Goal: Information Seeking & Learning: Learn about a topic

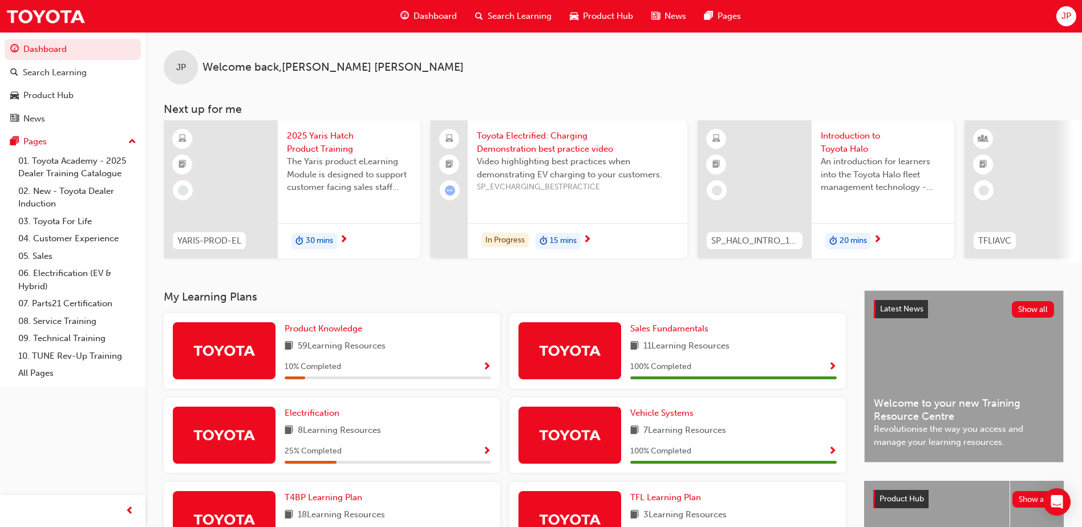
click at [388, 344] on div "59 Learning Resources" at bounding box center [388, 346] width 207 height 14
click at [348, 329] on span "Product Knowledge" at bounding box center [324, 328] width 78 height 10
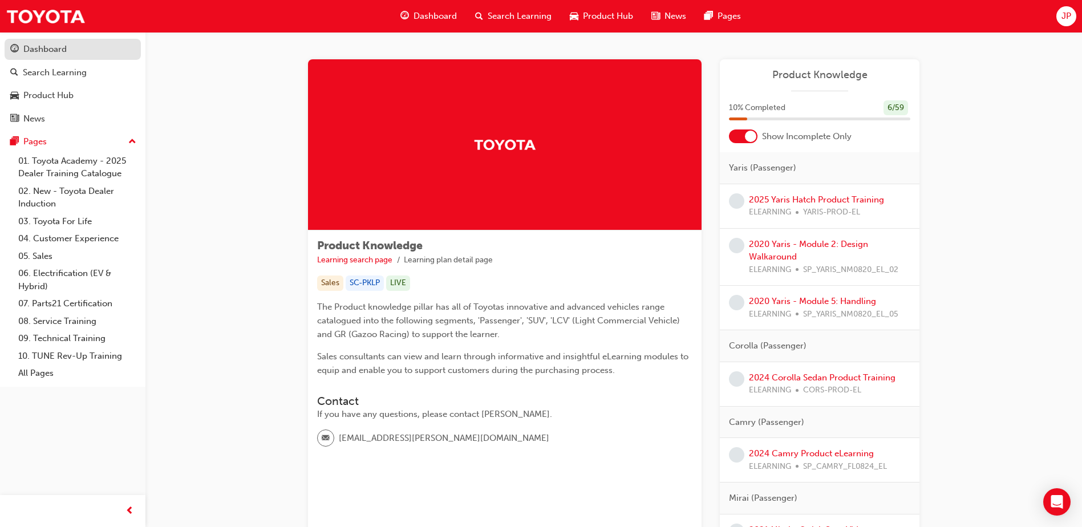
click at [100, 51] on div "Dashboard" at bounding box center [72, 49] width 125 height 14
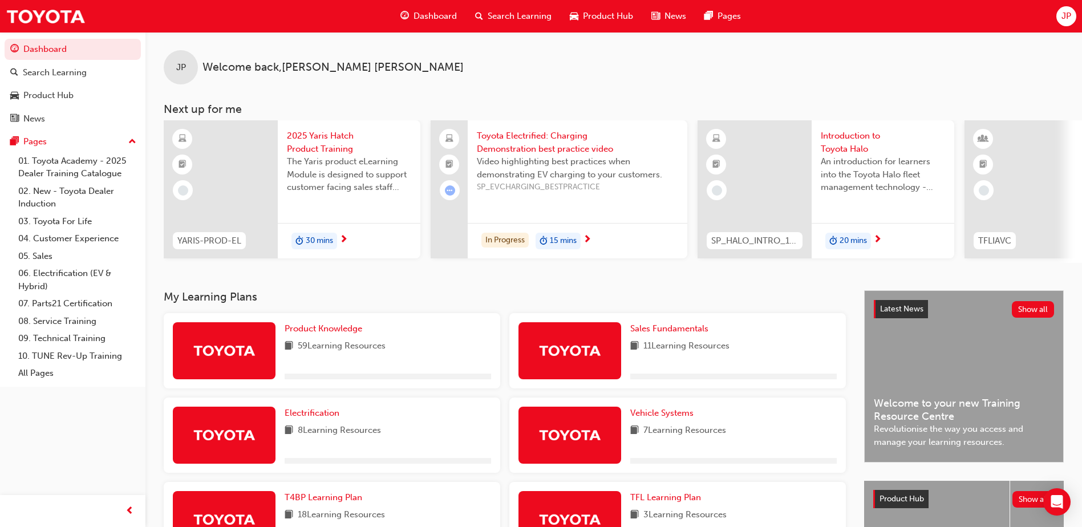
scroll to position [57, 0]
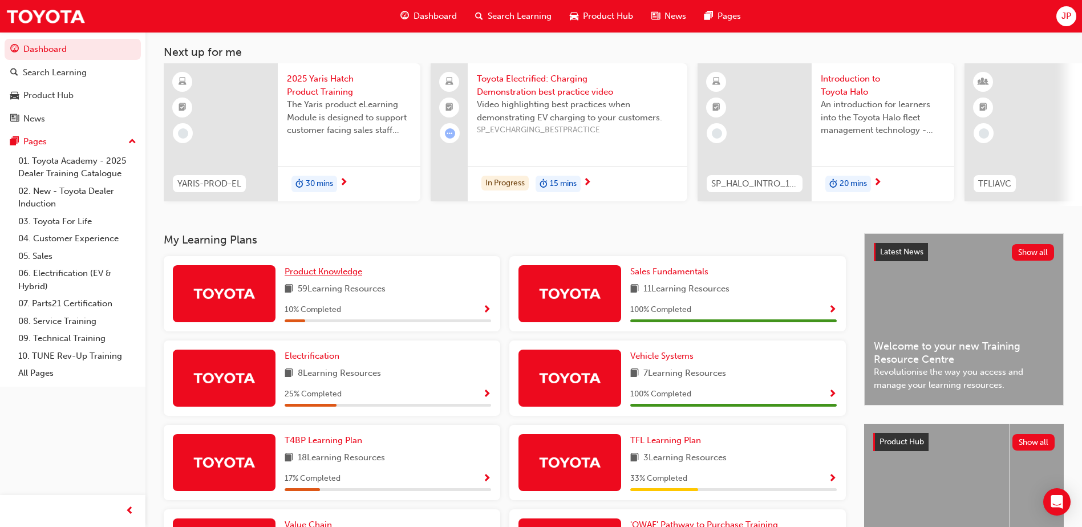
click at [310, 277] on span "Product Knowledge" at bounding box center [324, 271] width 78 height 10
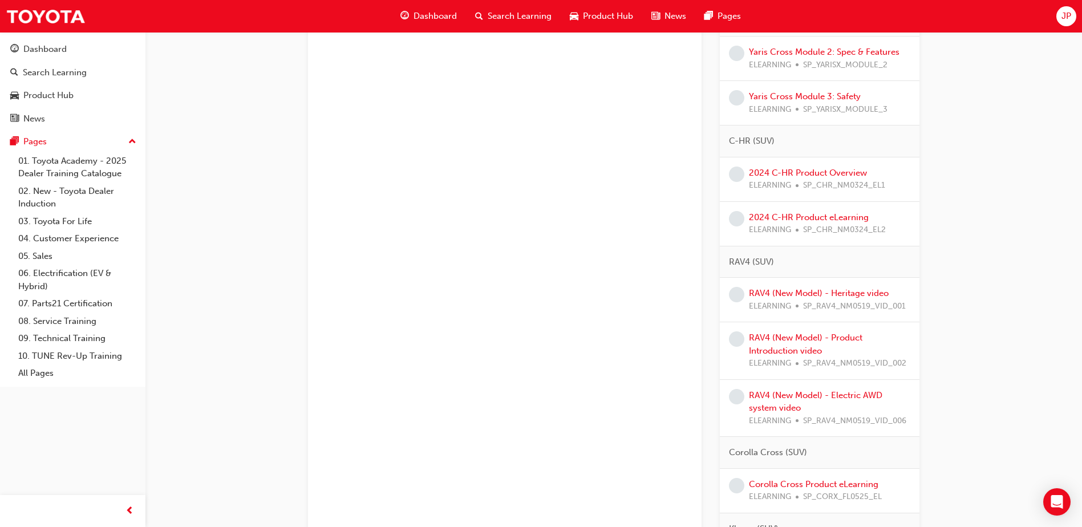
scroll to position [718, 0]
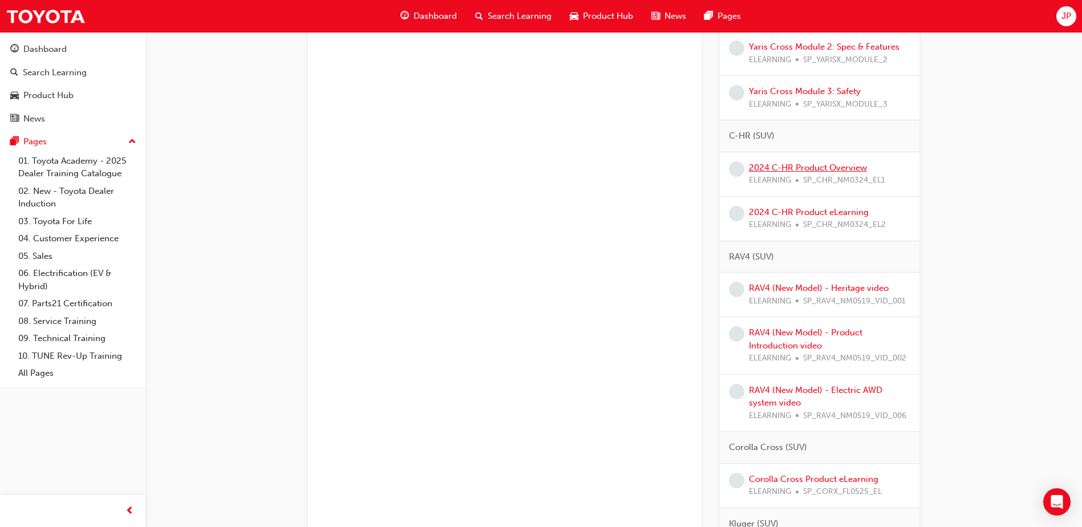
click at [800, 163] on link "2024 C-HR Product Overview" at bounding box center [808, 168] width 118 height 10
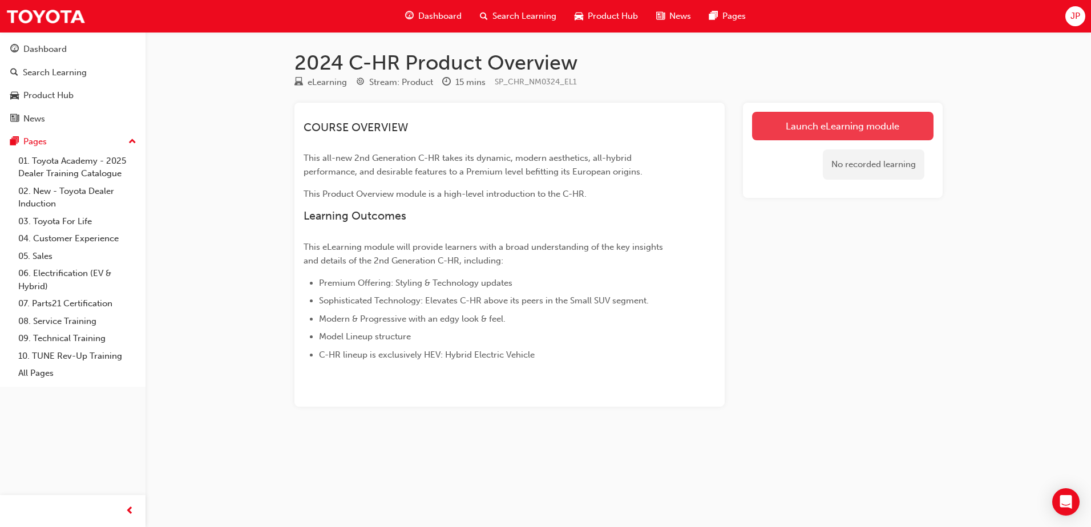
click at [807, 119] on link "Launch eLearning module" at bounding box center [842, 126] width 181 height 29
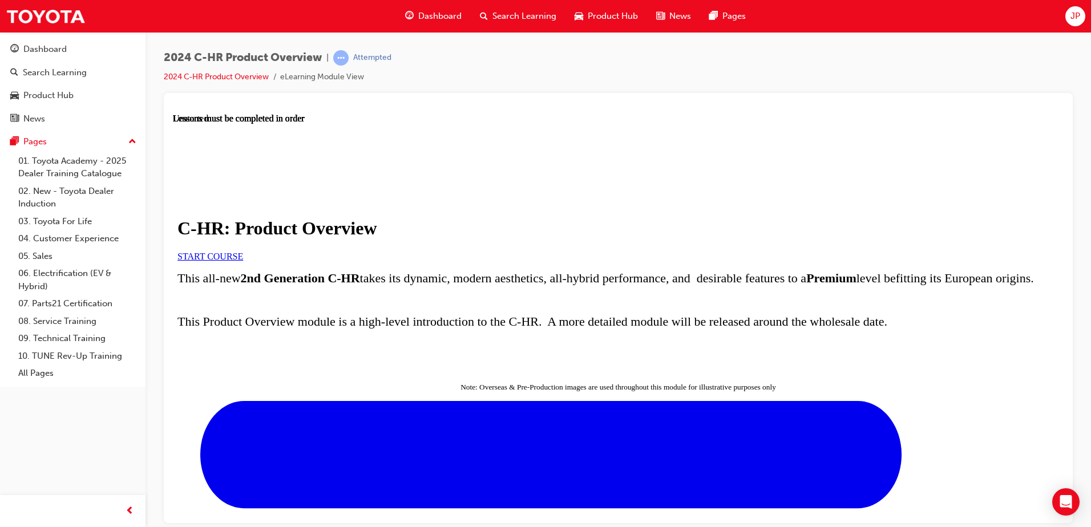
scroll to position [57, 0]
click at [243, 251] on span "START COURSE" at bounding box center [210, 256] width 66 height 10
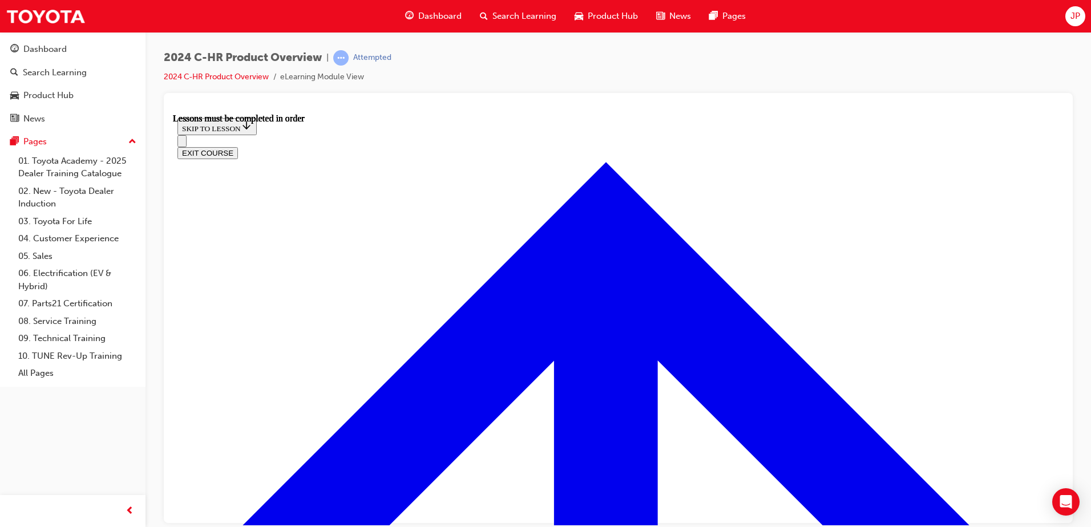
scroll to position [782, 0]
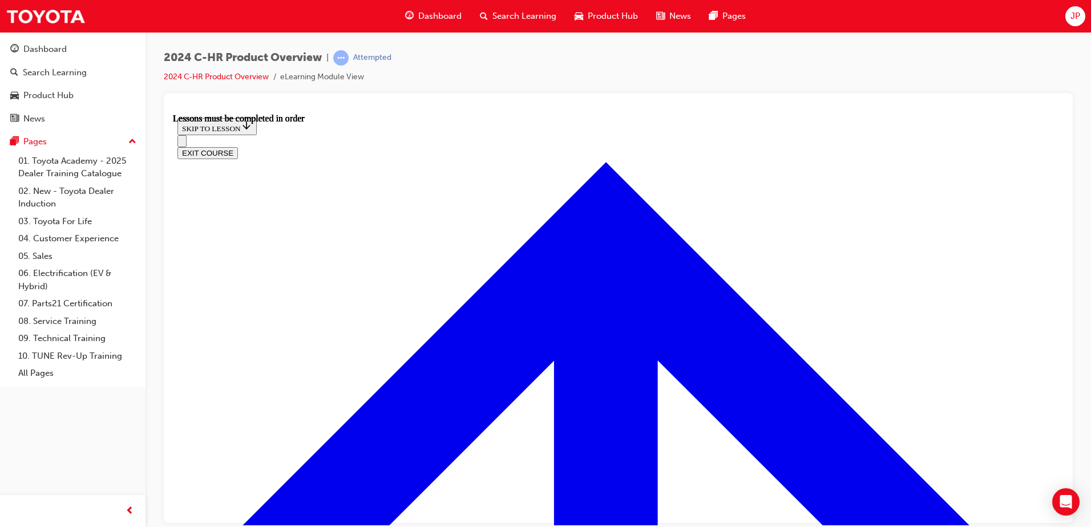
scroll to position [1034, 0]
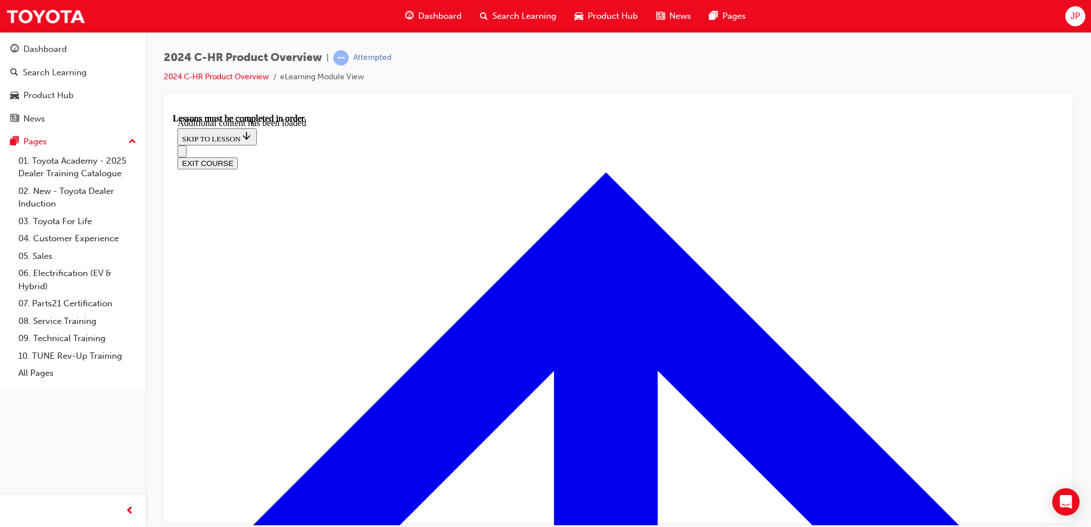
scroll to position [3036, 0]
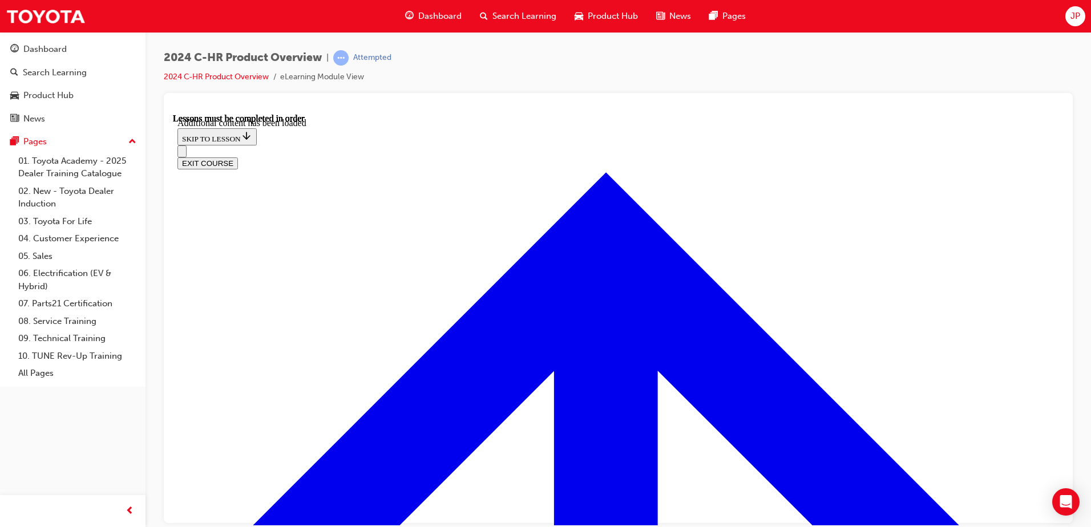
scroll to position [3239, 0]
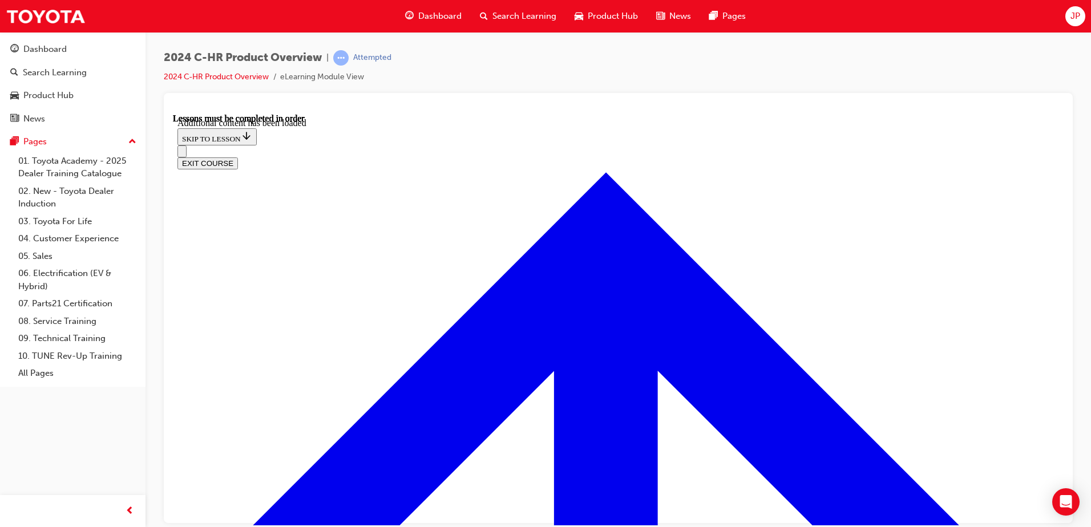
drag, startPoint x: 598, startPoint y: 473, endPoint x: 606, endPoint y: 404, distance: 68.9
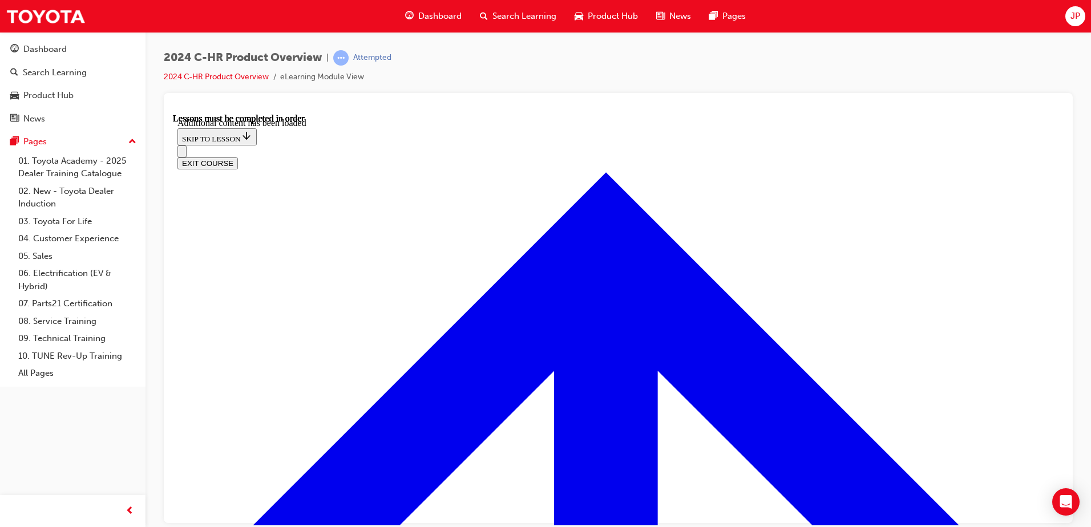
scroll to position [4018, 0]
radio input "true"
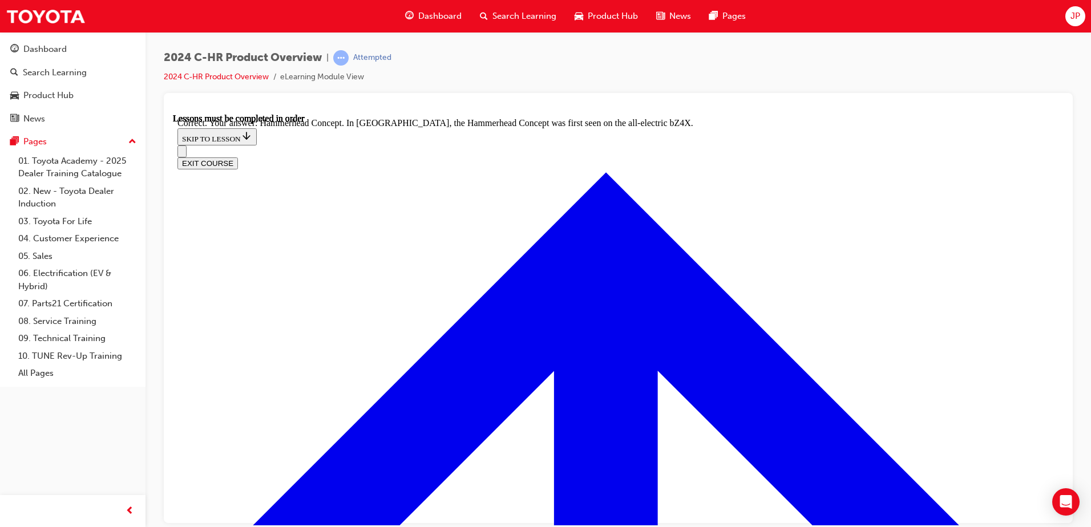
scroll to position [4474, 0]
radio input "true"
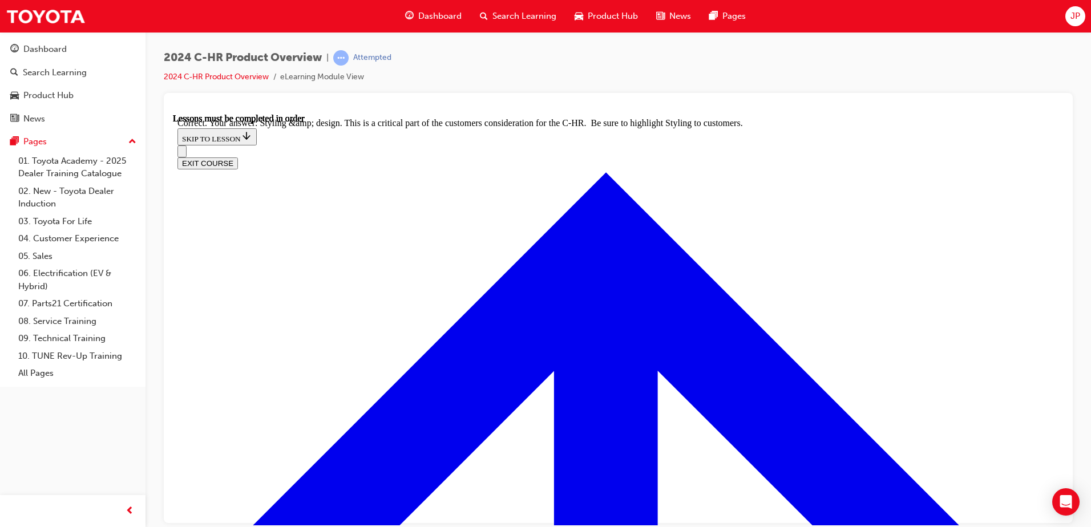
scroll to position [4645, 0]
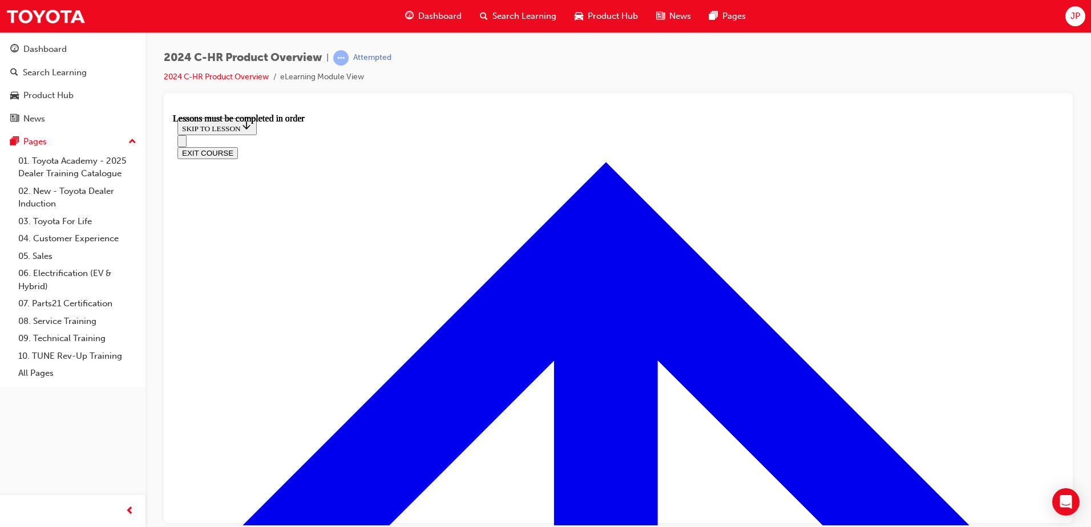
scroll to position [1952, 0]
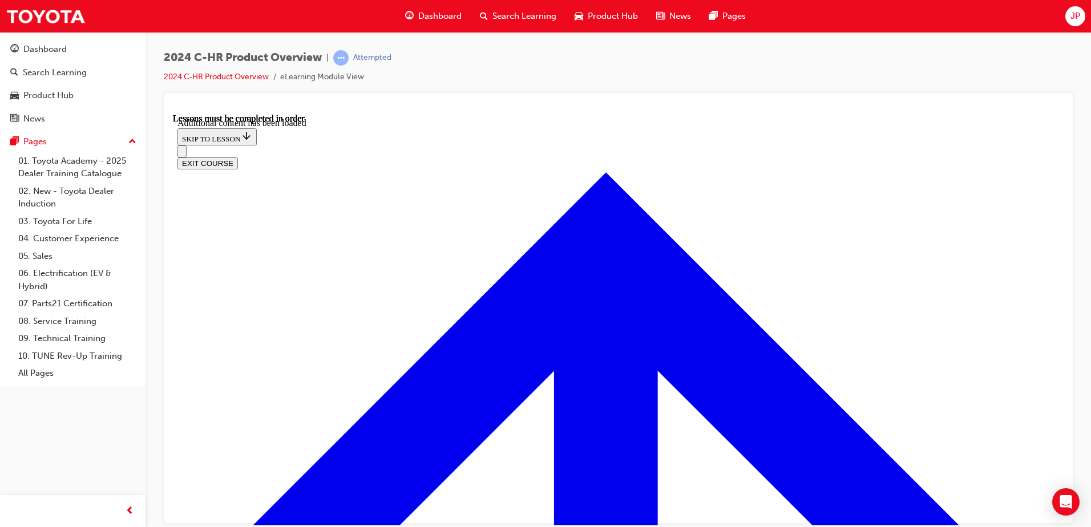
scroll to position [2224, 0]
radio input "true"
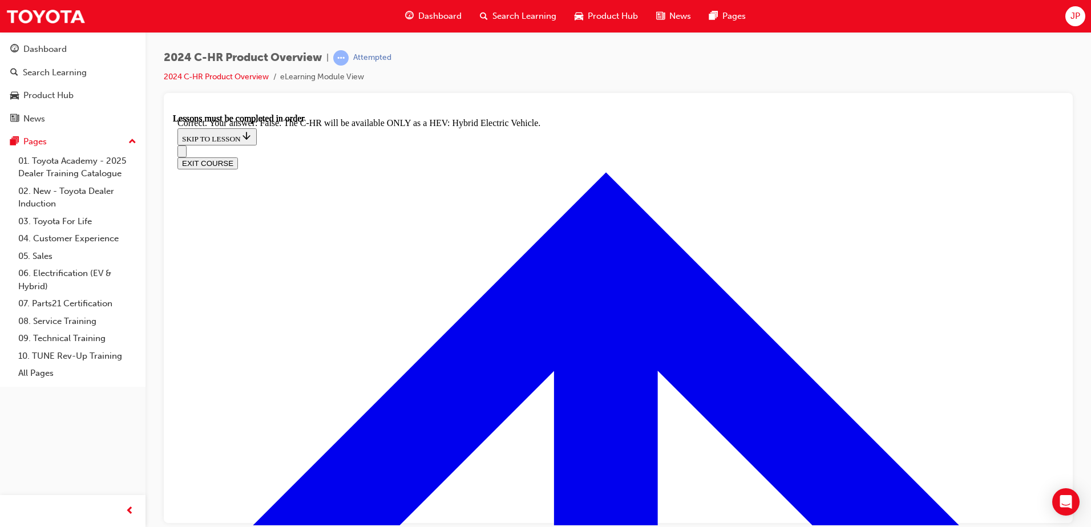
scroll to position [2681, 0]
checkbox input "true"
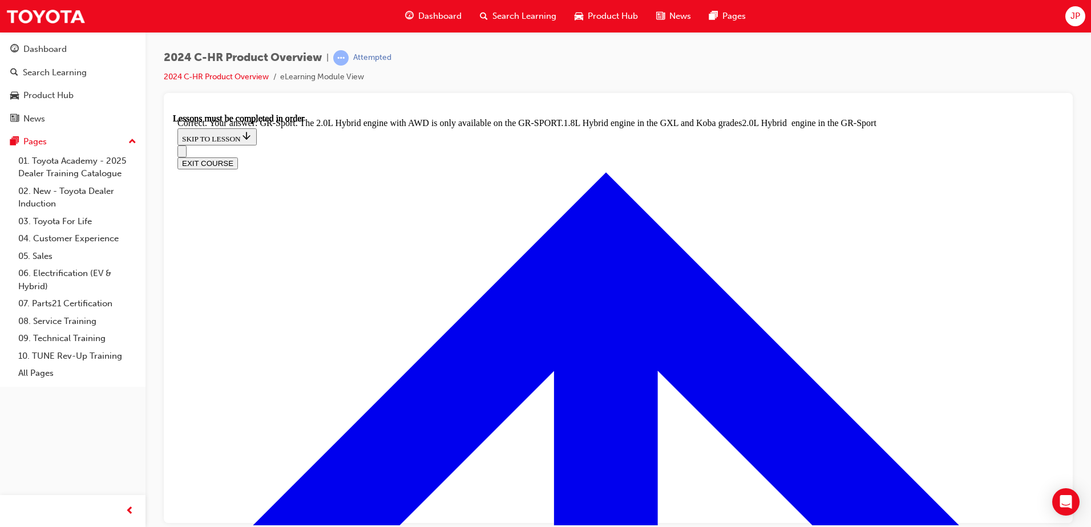
scroll to position [3158, 0]
radio input "true"
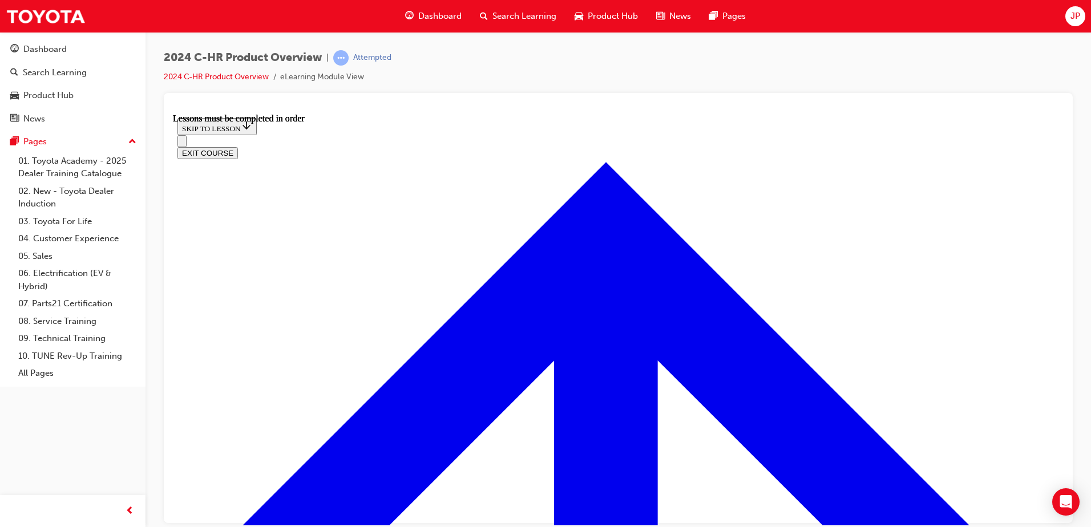
scroll to position [154, 0]
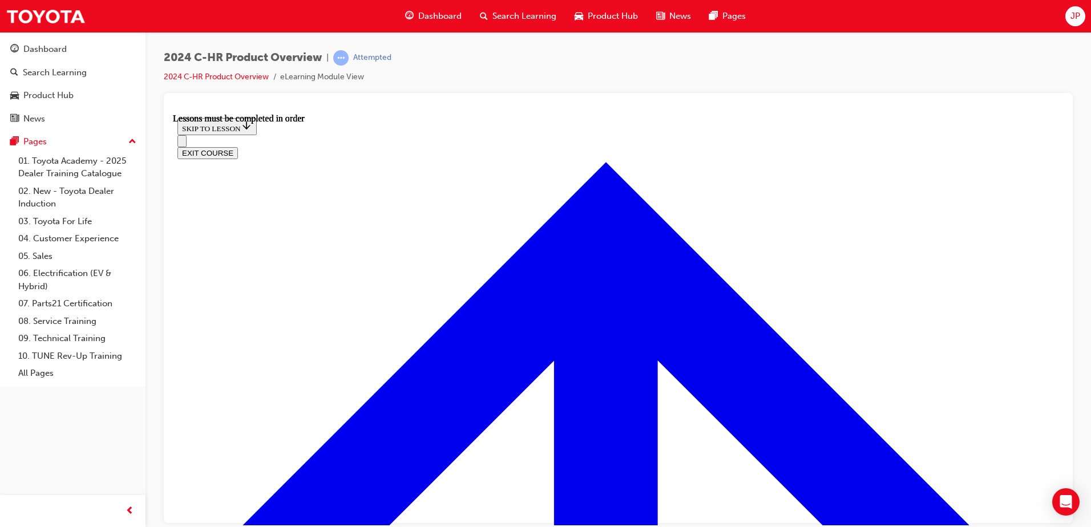
scroll to position [382, 0]
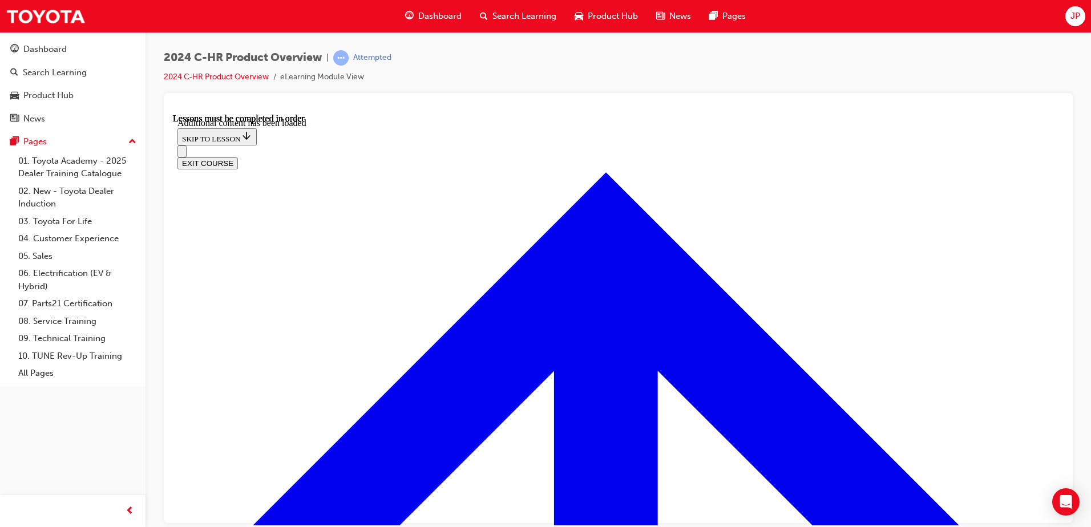
scroll to position [981, 0]
radio input "true"
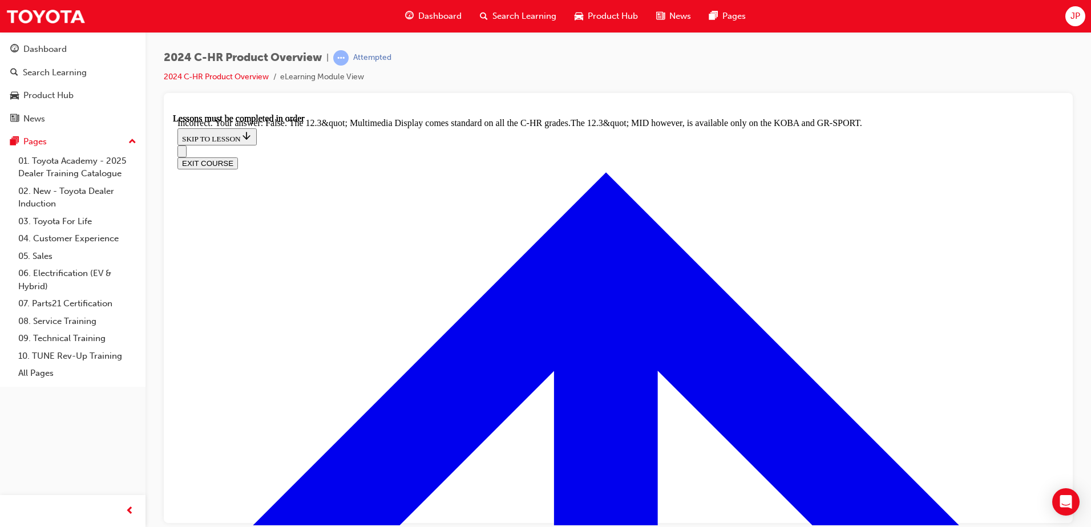
scroll to position [1038, 0]
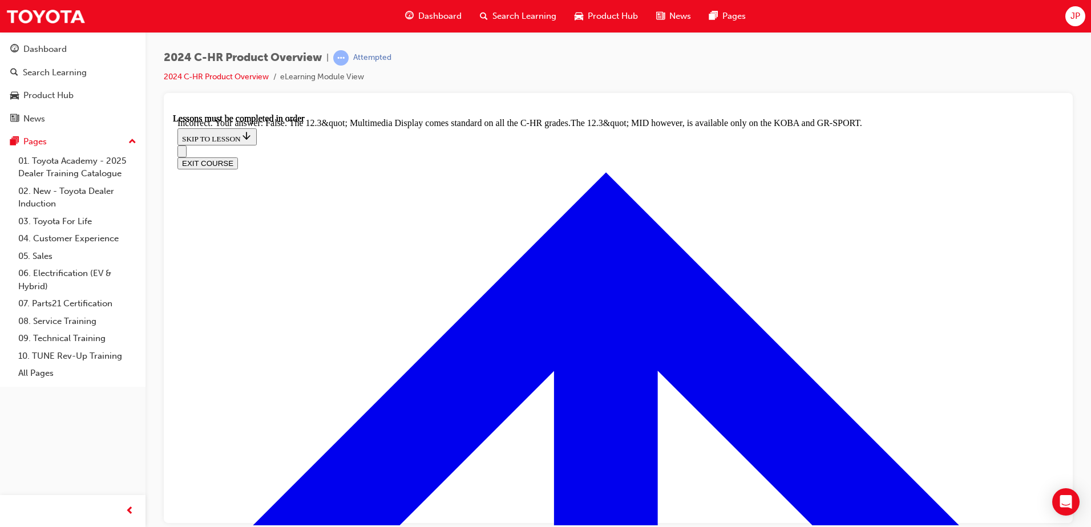
radio input "true"
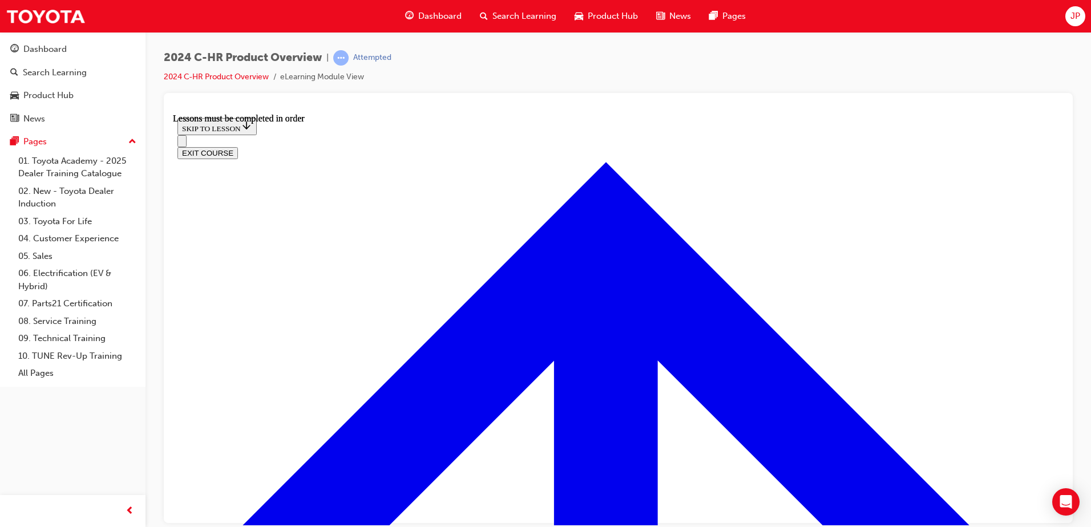
scroll to position [1999, 0]
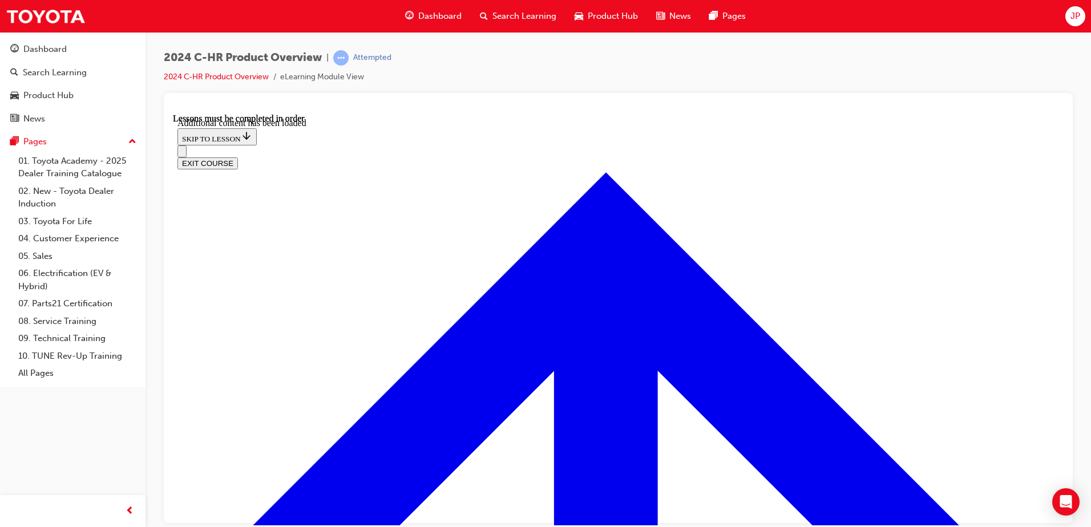
scroll to position [2290, 0]
checkbox input "true"
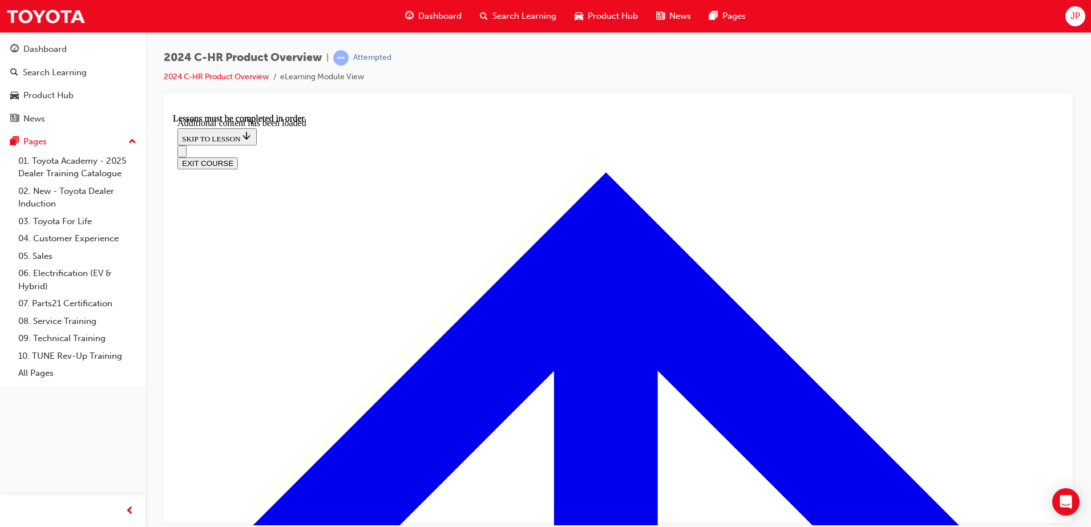
checkbox input "true"
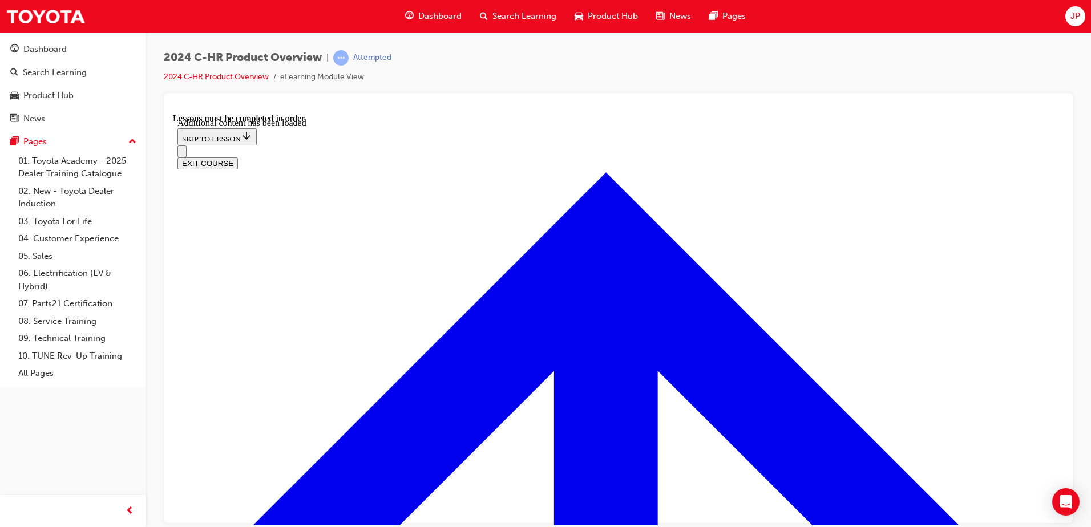
drag, startPoint x: 450, startPoint y: 429, endPoint x: 452, endPoint y: 439, distance: 10.0
checkbox input "false"
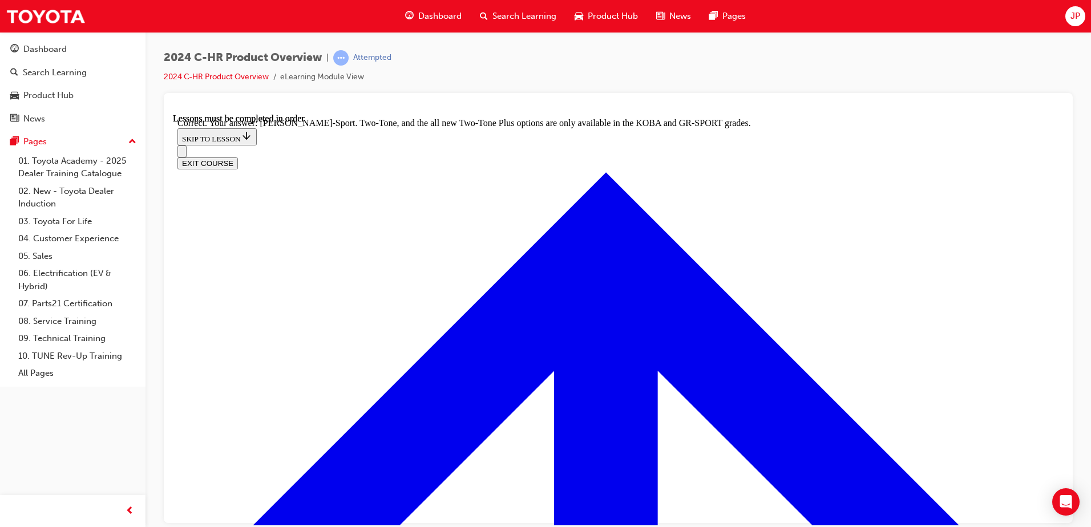
scroll to position [2565, 0]
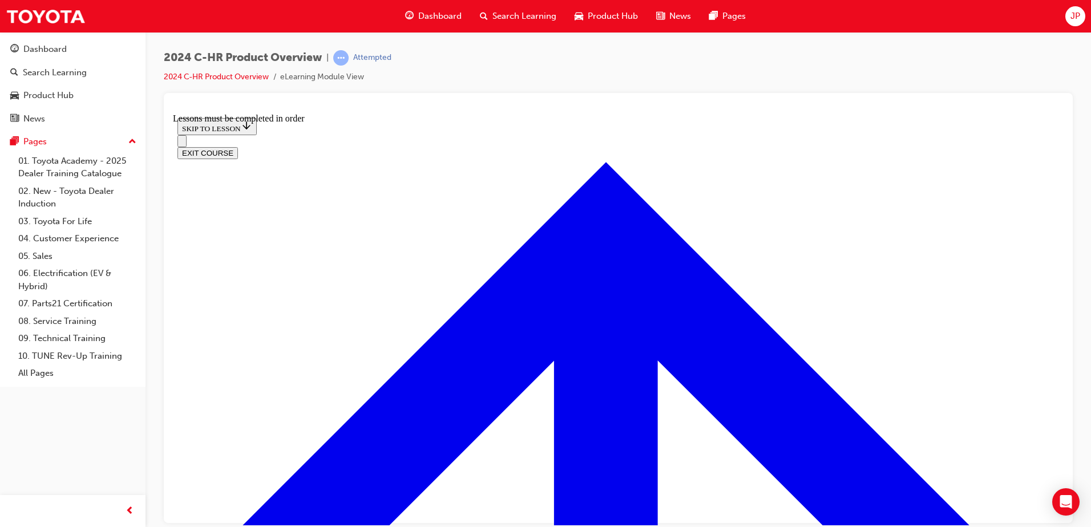
scroll to position [782, 0]
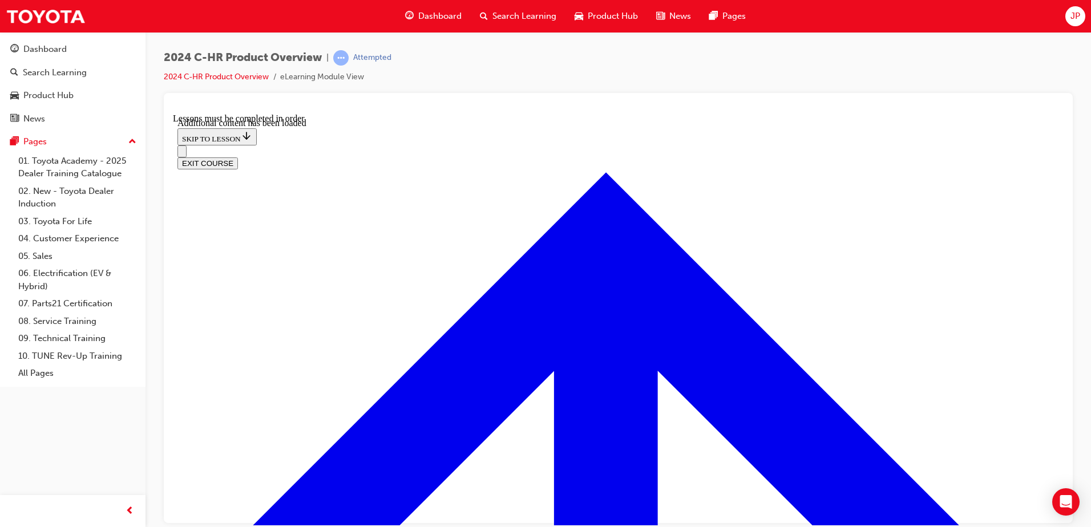
scroll to position [1104, 0]
radio input "true"
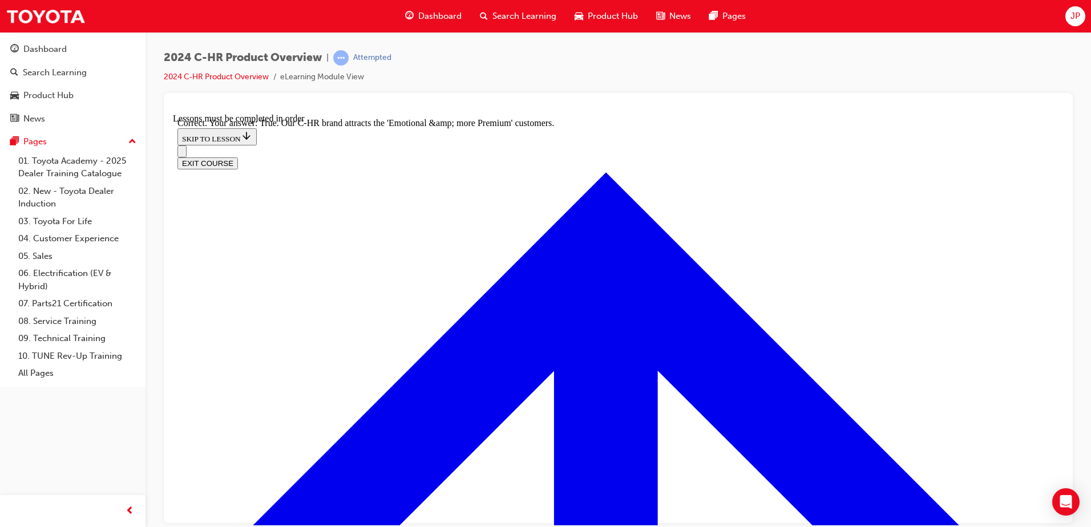
scroll to position [1276, 0]
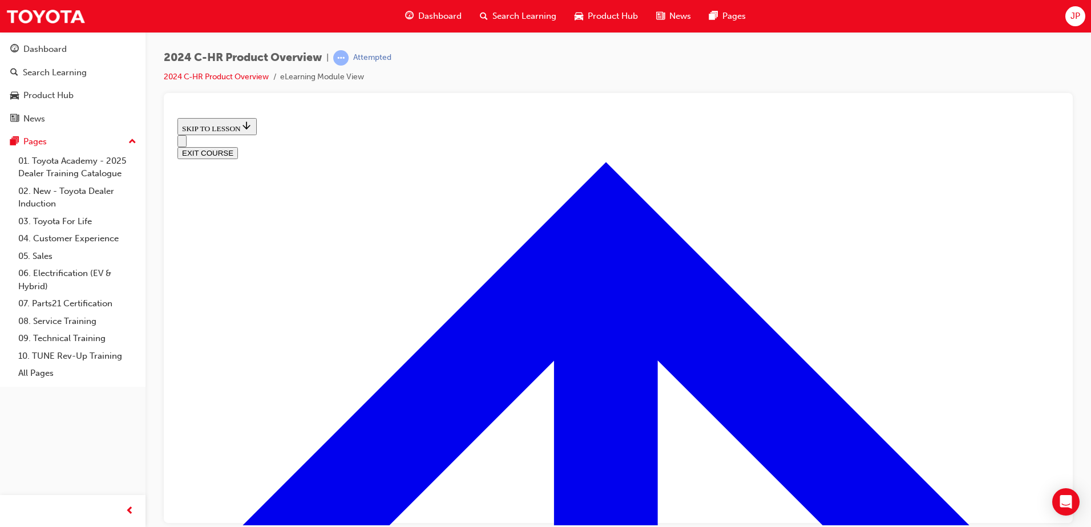
scroll to position [409, 0]
click at [238, 147] on button "EXIT COURSE" at bounding box center [207, 153] width 60 height 12
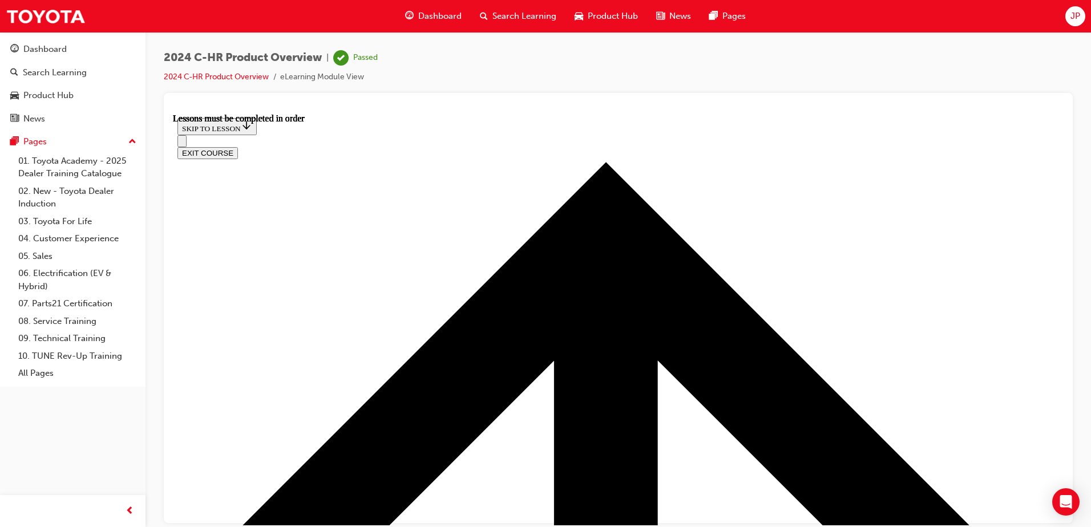
scroll to position [40, 0]
click at [182, 143] on icon "Open navigation menu" at bounding box center [182, 143] width 0 height 0
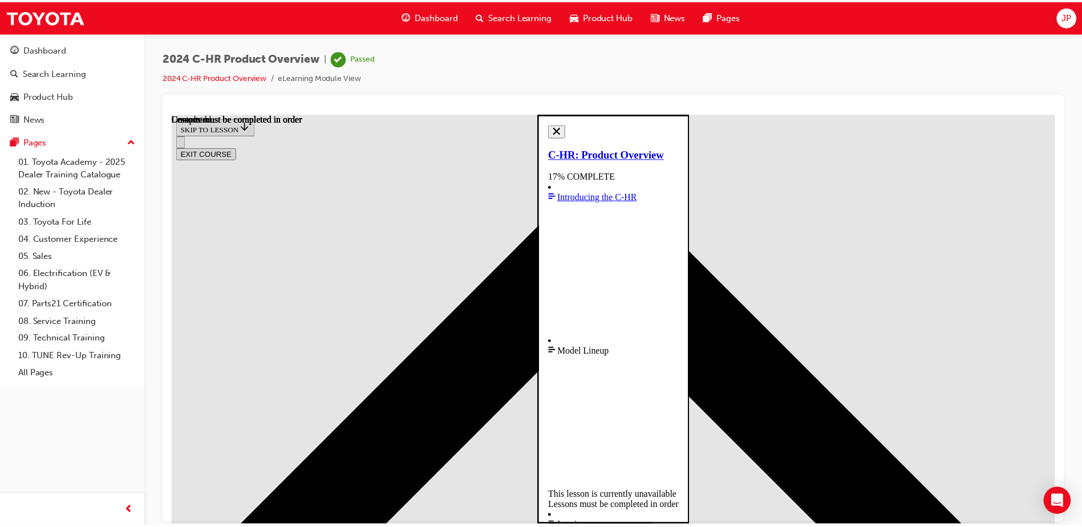
scroll to position [6, 0]
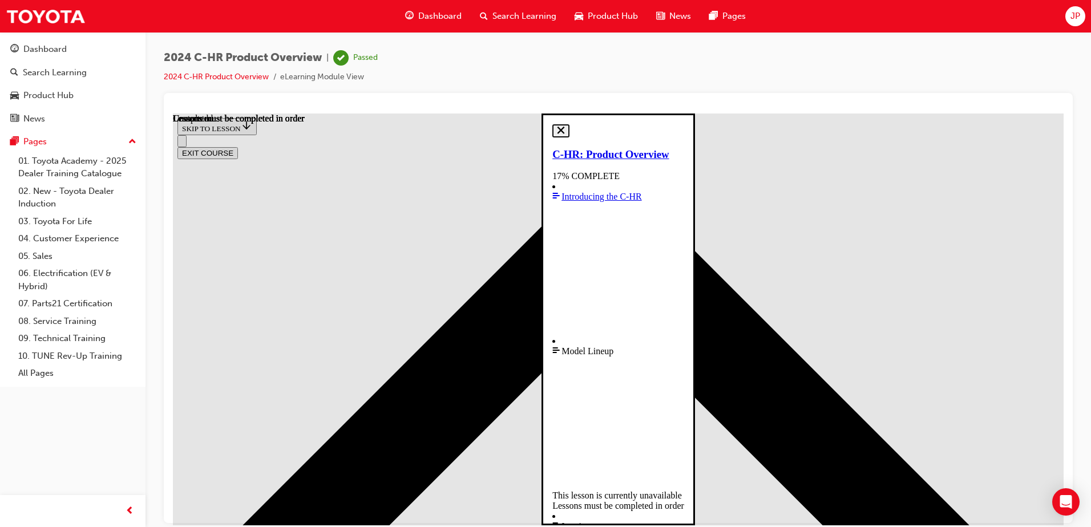
click at [600, 9] on div "Product Hub" at bounding box center [606, 16] width 82 height 23
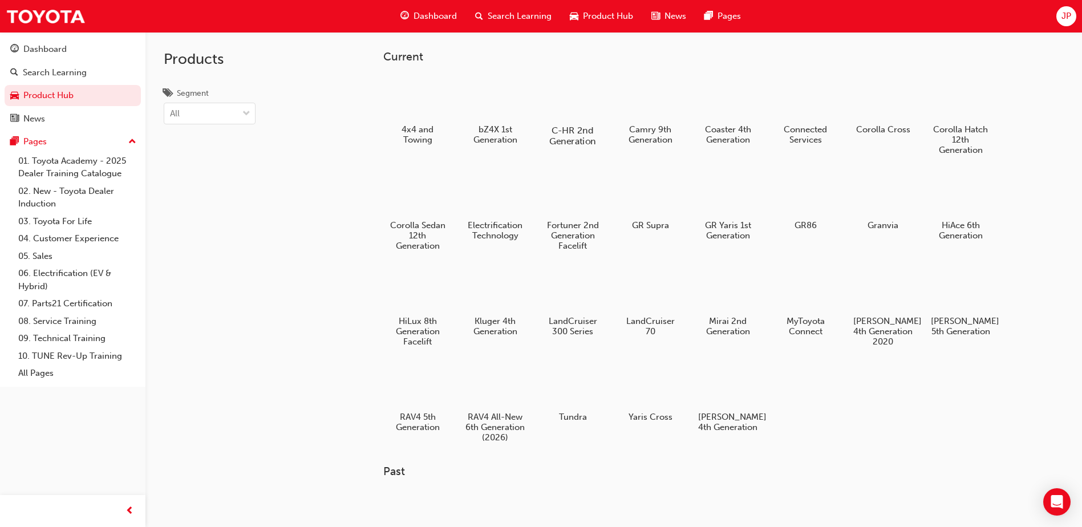
click at [580, 100] on div at bounding box center [572, 97] width 63 height 45
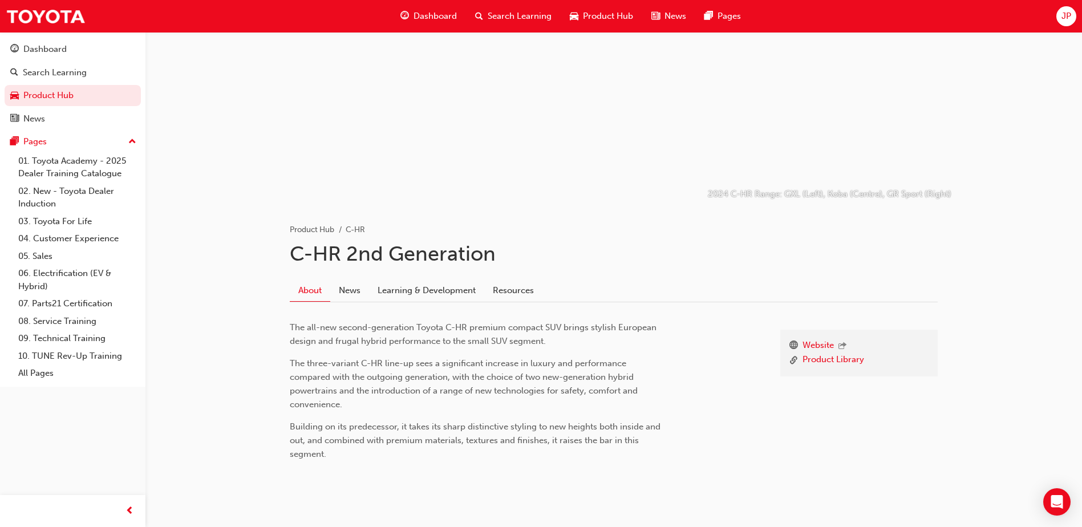
scroll to position [81, 0]
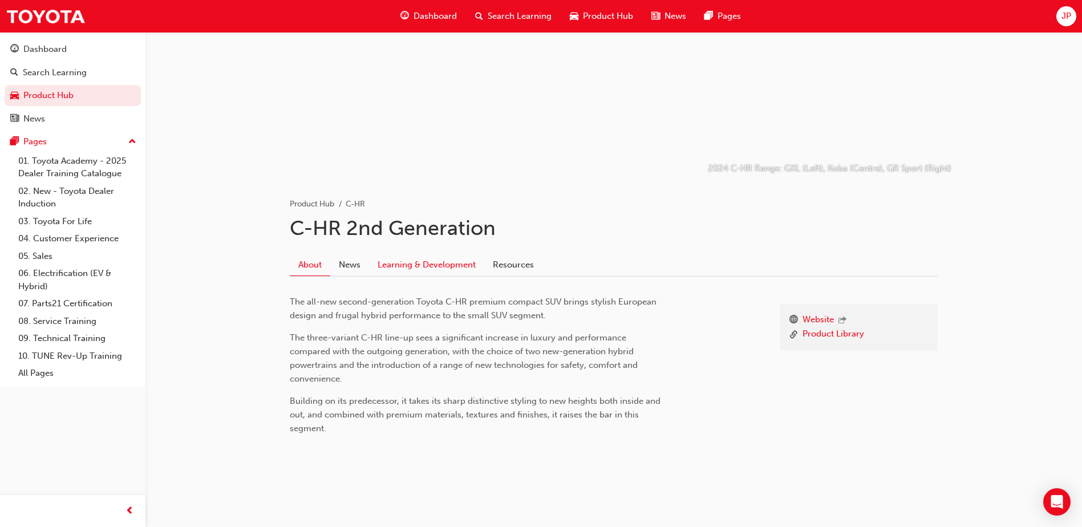
click at [395, 270] on link "Learning & Development" at bounding box center [426, 265] width 115 height 22
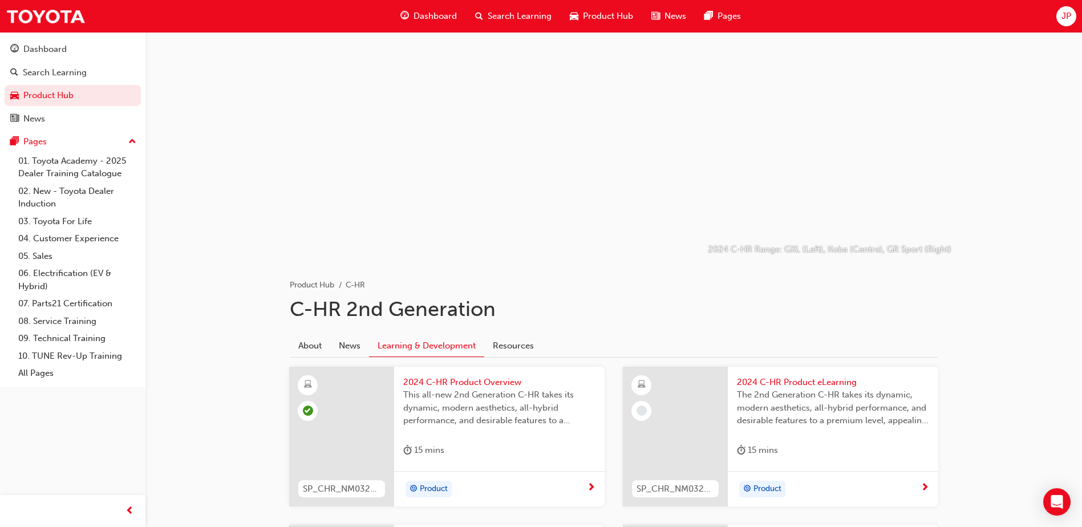
click at [575, 12] on span "car-icon" at bounding box center [574, 16] width 9 height 14
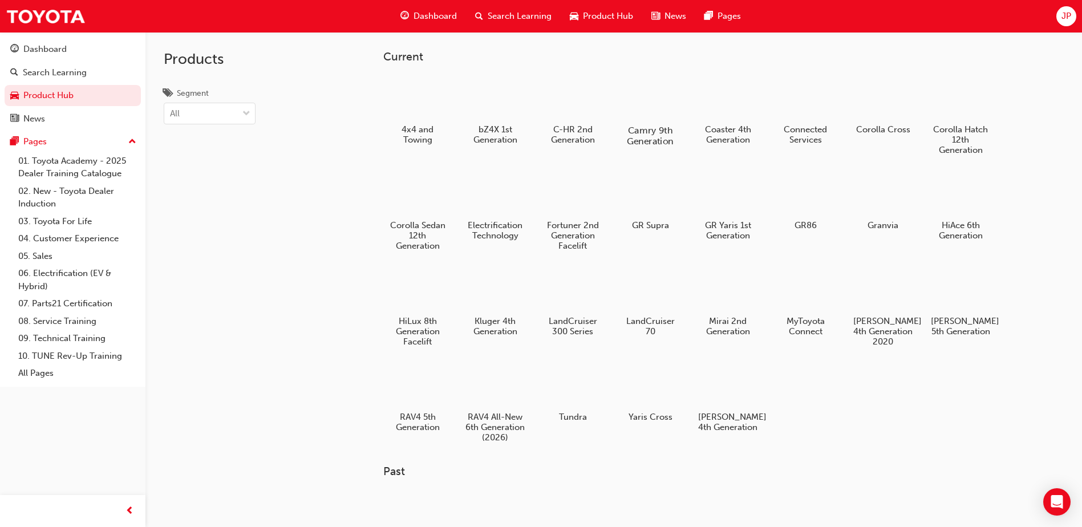
click at [658, 139] on h5 "Camry 9th Generation" at bounding box center [650, 136] width 63 height 22
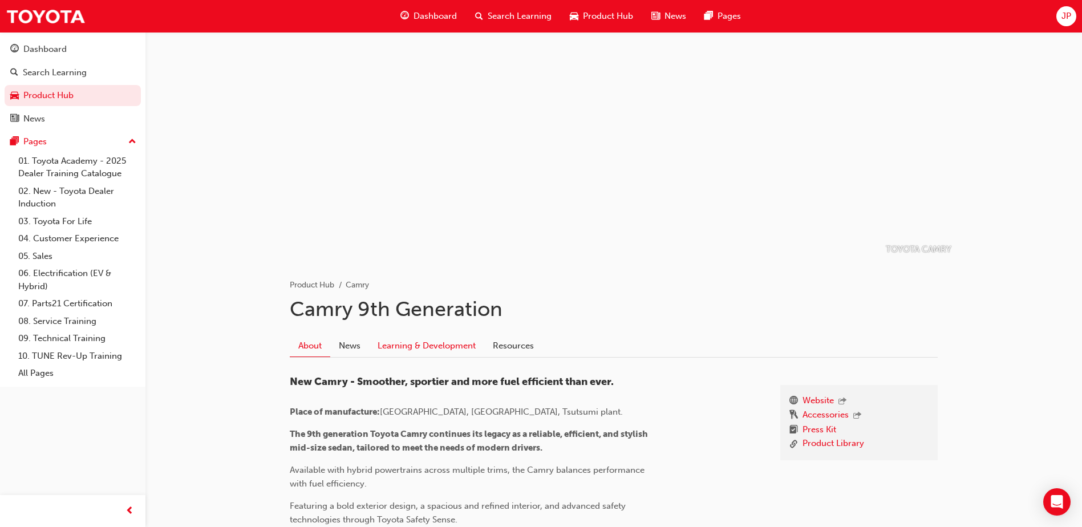
click at [401, 351] on link "Learning & Development" at bounding box center [426, 346] width 115 height 22
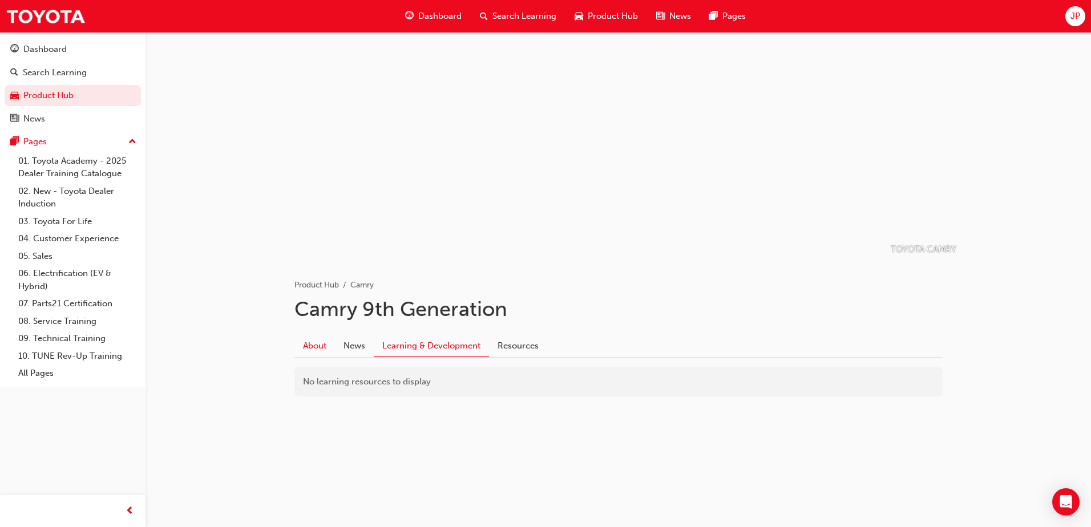
click at [294, 346] on link "About" at bounding box center [314, 346] width 41 height 22
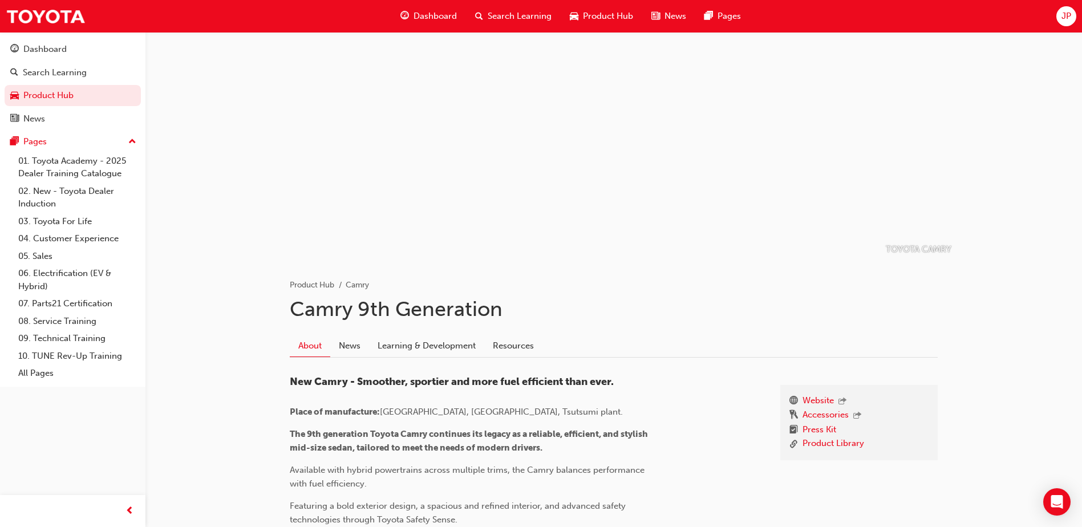
click at [573, 22] on span "car-icon" at bounding box center [574, 16] width 9 height 14
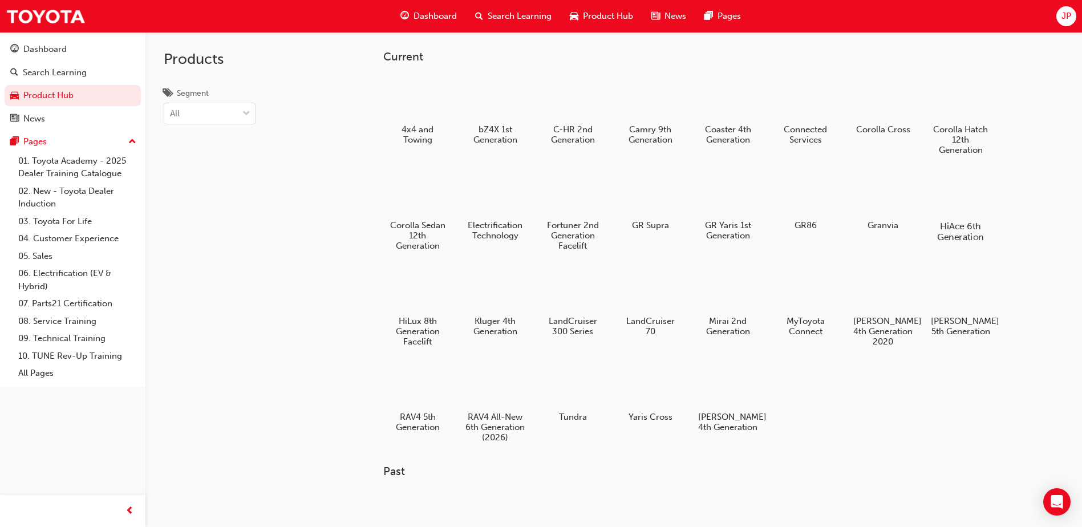
click at [951, 200] on div at bounding box center [960, 194] width 63 height 46
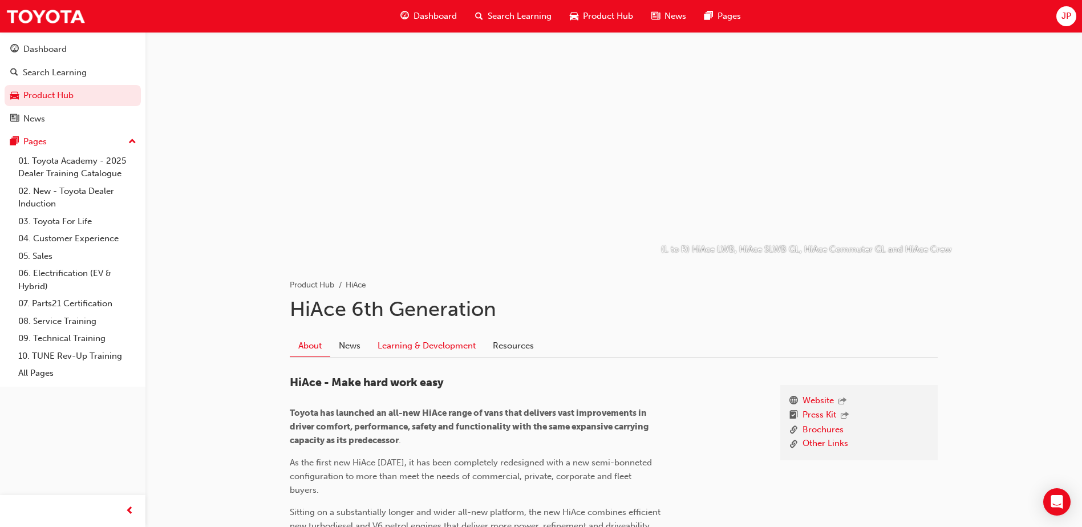
click at [436, 342] on link "Learning & Development" at bounding box center [426, 346] width 115 height 22
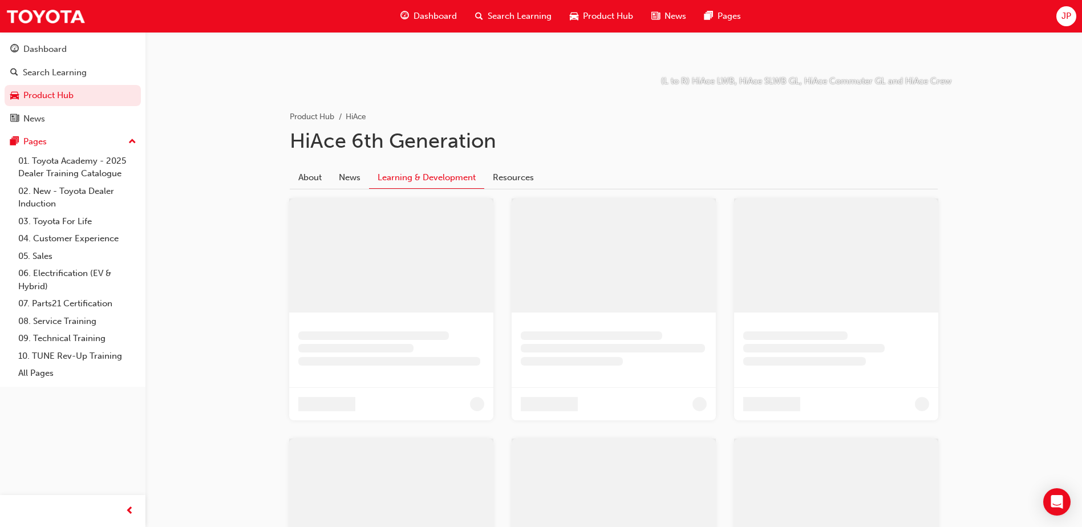
scroll to position [171, 0]
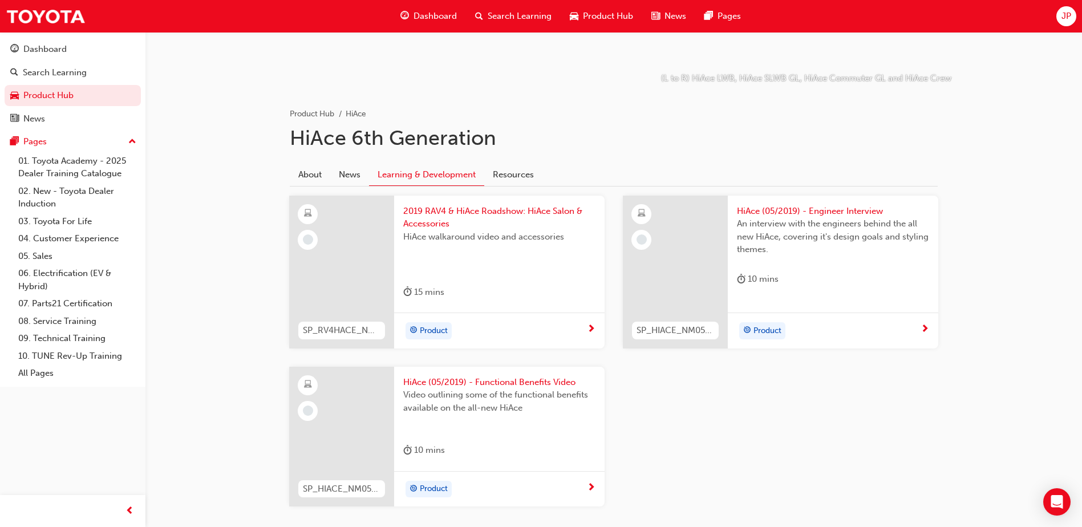
click at [601, 16] on span "Product Hub" at bounding box center [608, 16] width 50 height 13
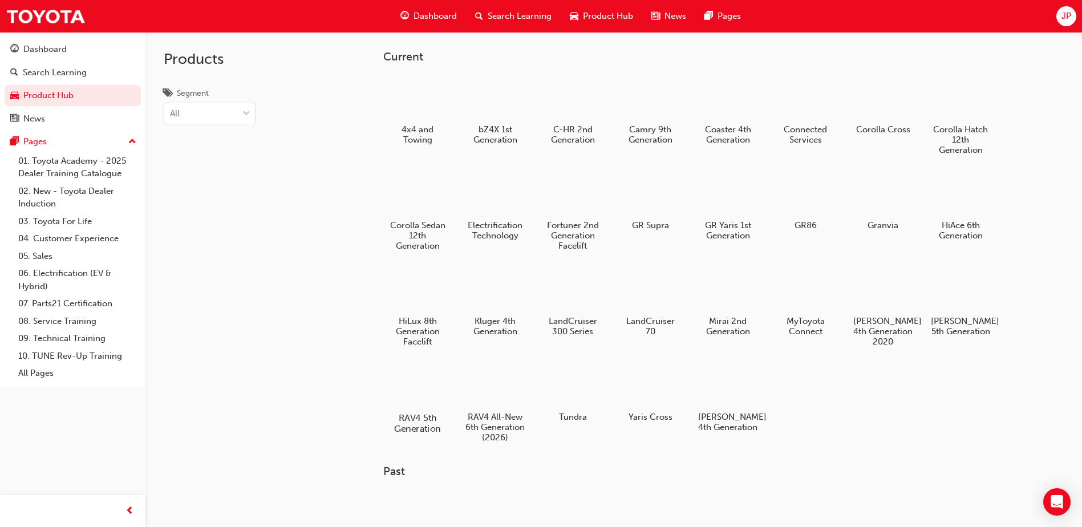
click at [423, 388] on div at bounding box center [417, 385] width 63 height 46
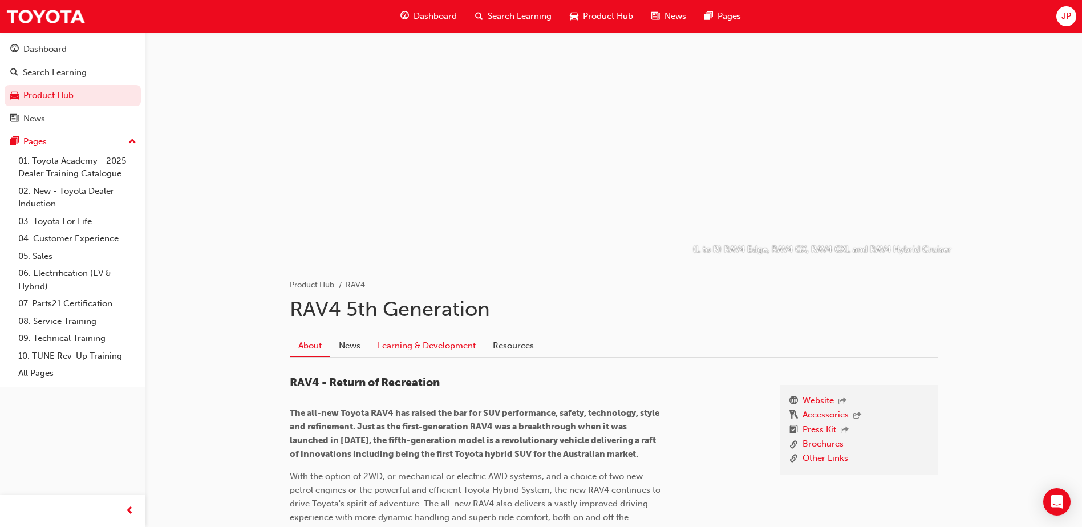
click at [444, 347] on link "Learning & Development" at bounding box center [426, 346] width 115 height 22
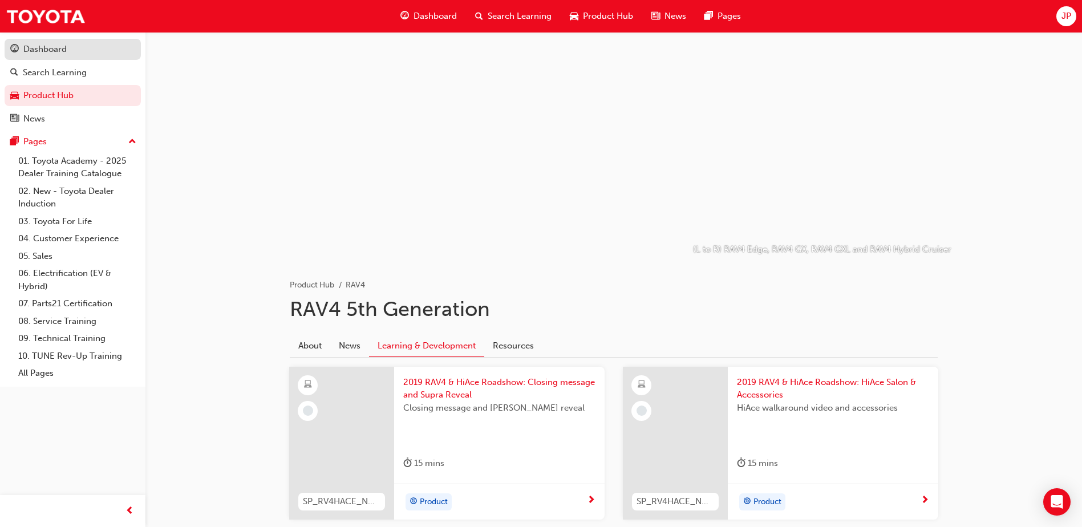
click at [55, 50] on div "Dashboard" at bounding box center [44, 49] width 43 height 13
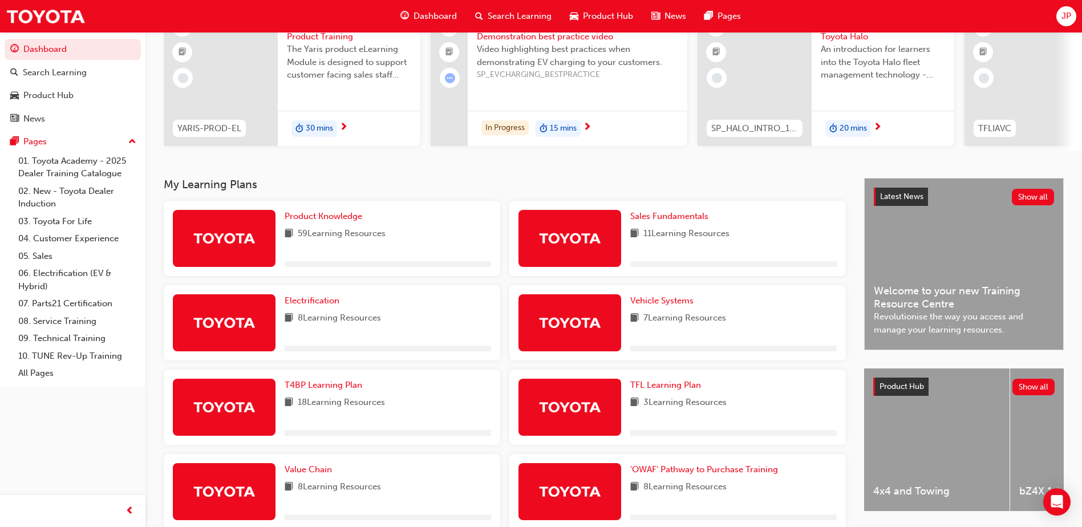
scroll to position [114, 0]
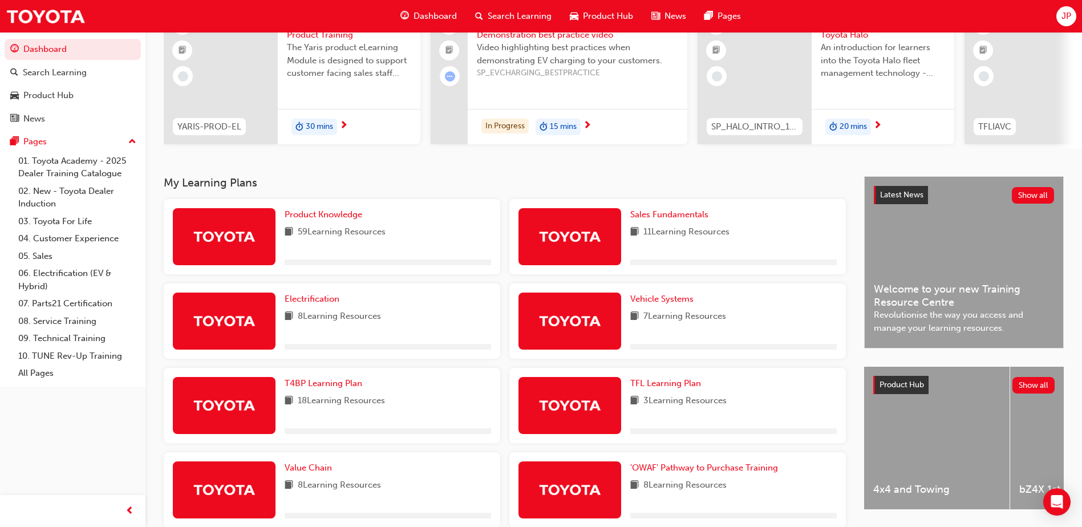
click at [315, 227] on div "Product Knowledge 59 Learning Resources" at bounding box center [388, 236] width 207 height 57
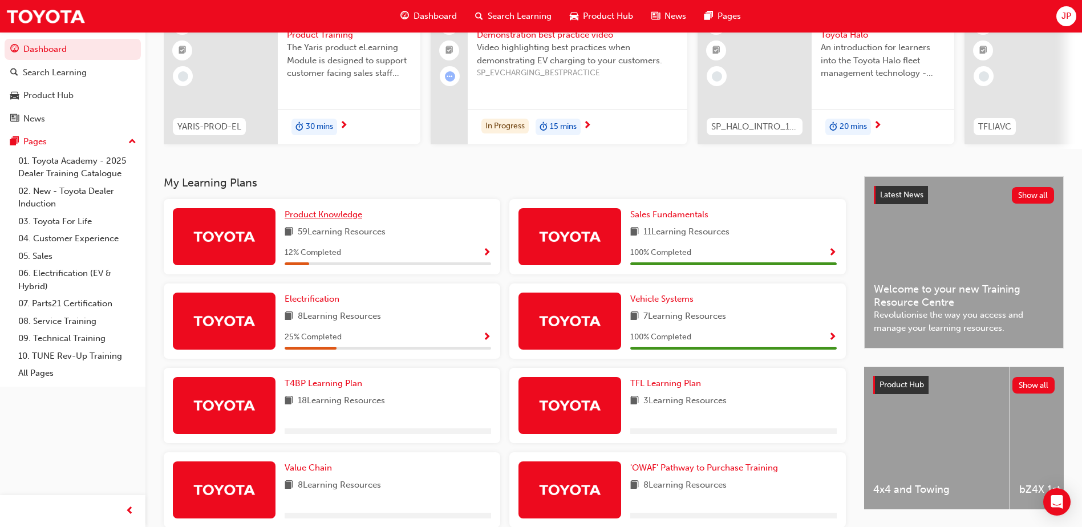
click at [326, 220] on span "Product Knowledge" at bounding box center [324, 214] width 78 height 10
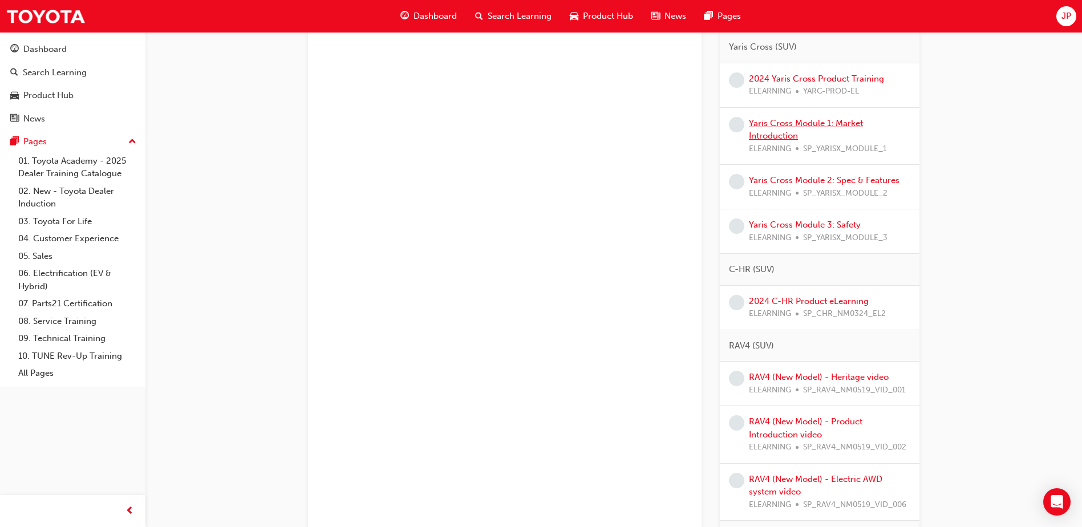
scroll to position [628, 0]
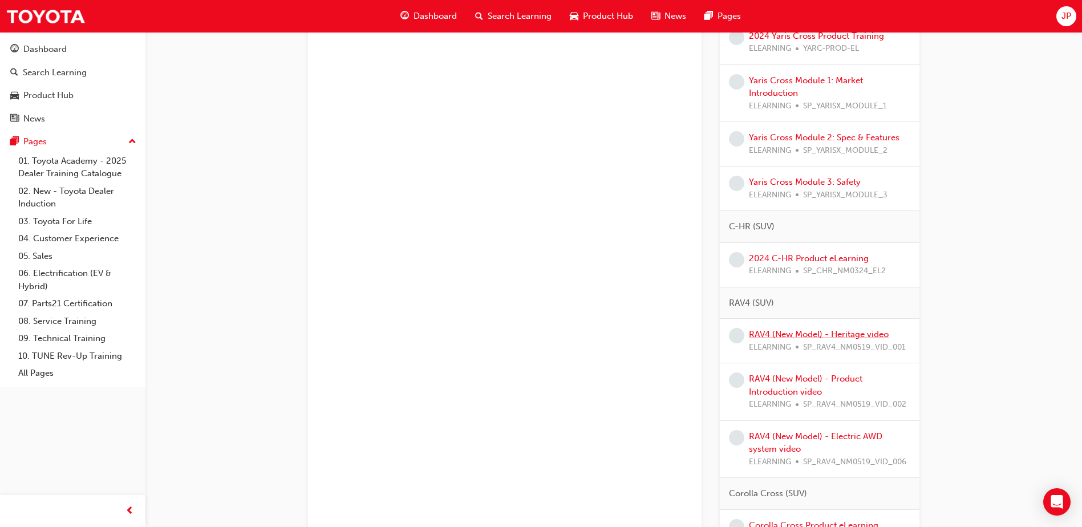
click at [832, 334] on link "RAV4 (New Model) - Heritage video" at bounding box center [819, 334] width 140 height 10
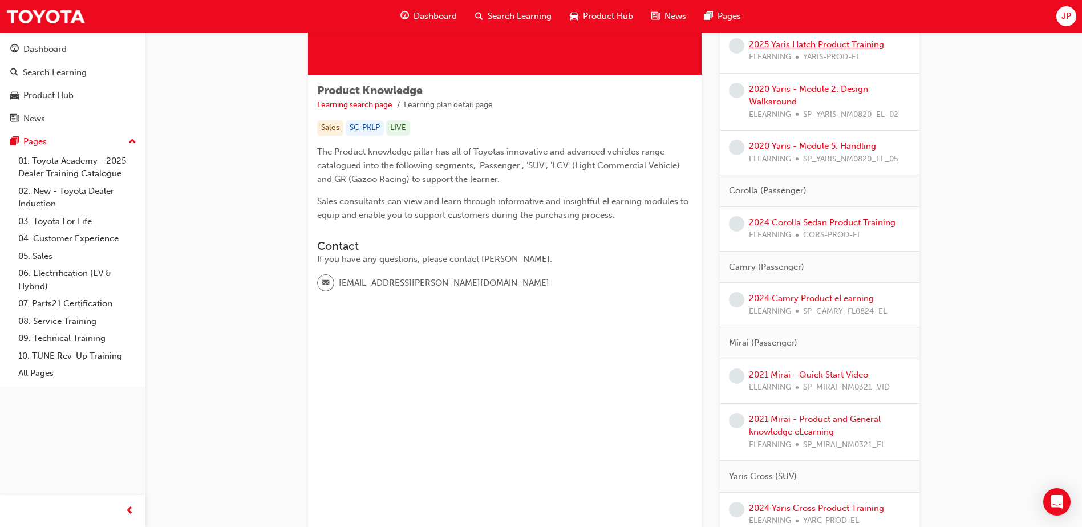
scroll to position [171, 0]
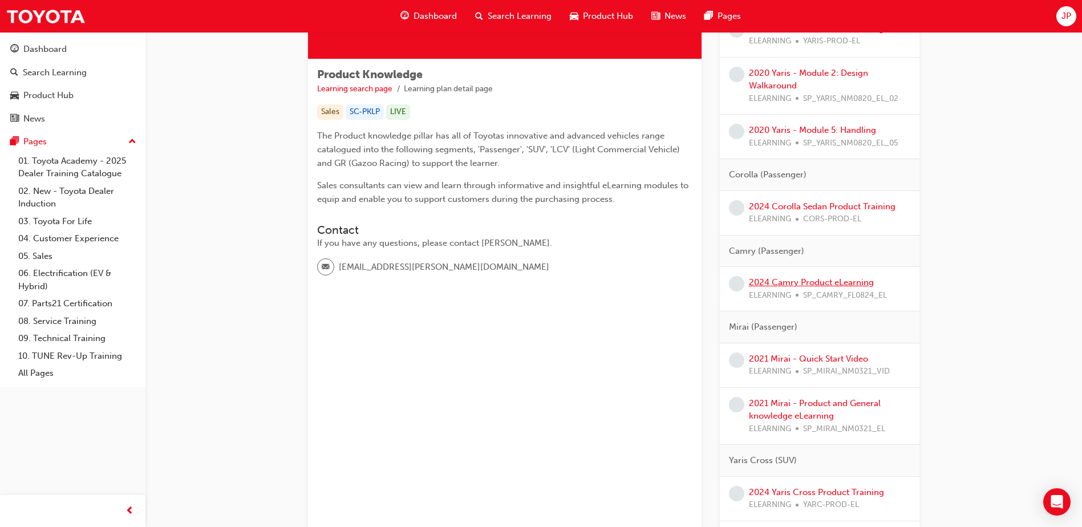
click at [808, 284] on link "2024 Camry Product eLearning" at bounding box center [811, 282] width 125 height 10
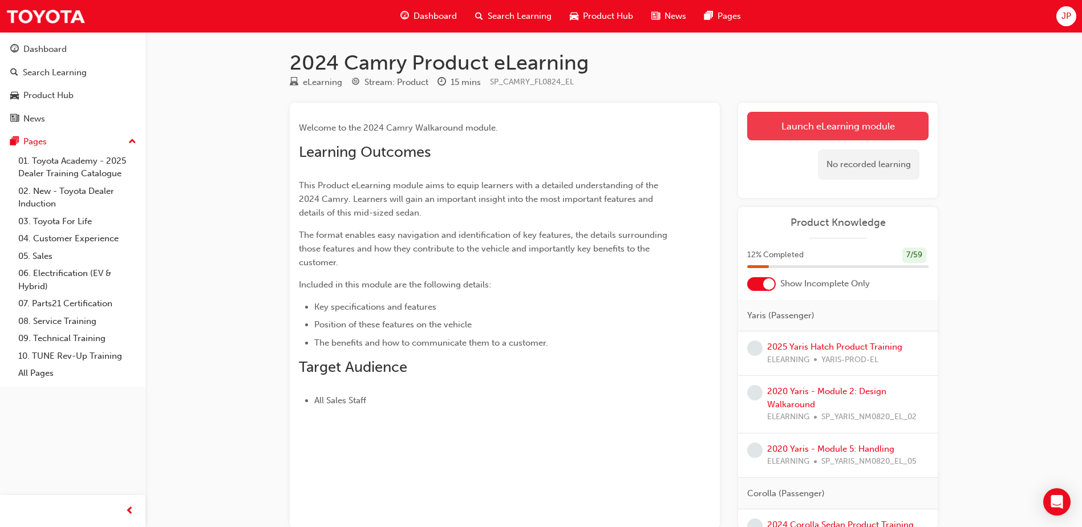
click at [783, 133] on link "Launch eLearning module" at bounding box center [837, 126] width 181 height 29
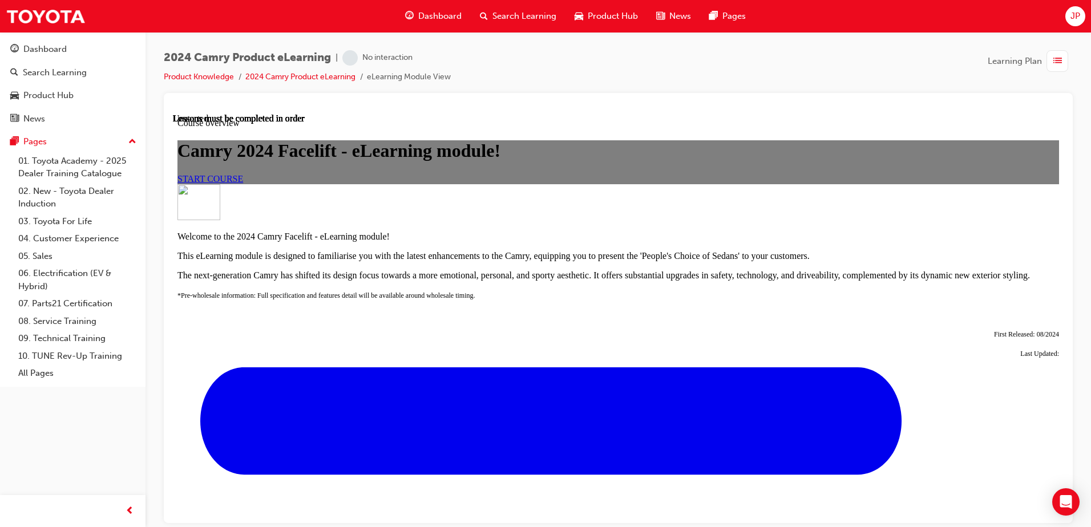
scroll to position [114, 0]
click at [607, 184] on div "START COURSE" at bounding box center [617, 178] width 881 height 10
click at [243, 183] on link "START COURSE" at bounding box center [210, 178] width 66 height 10
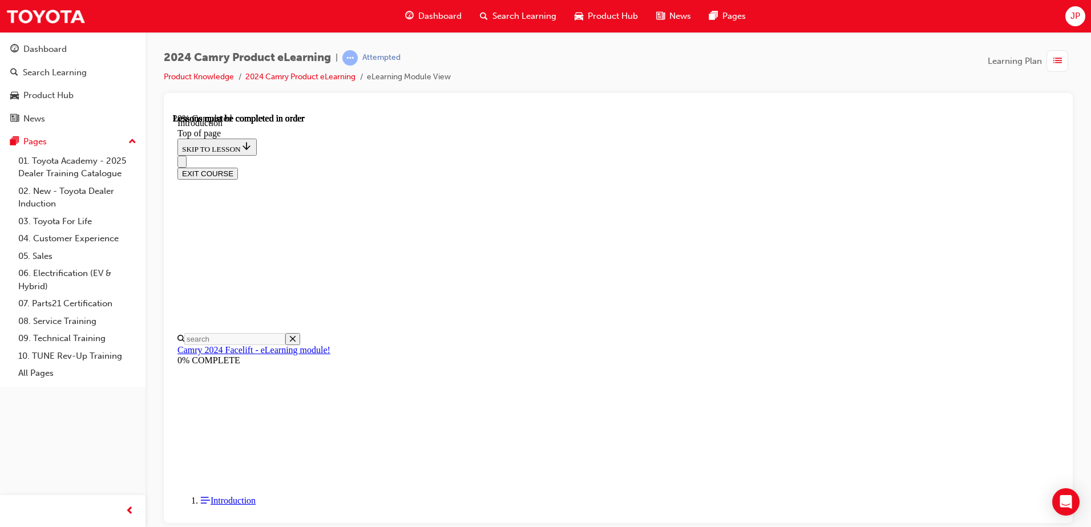
scroll to position [207, 0]
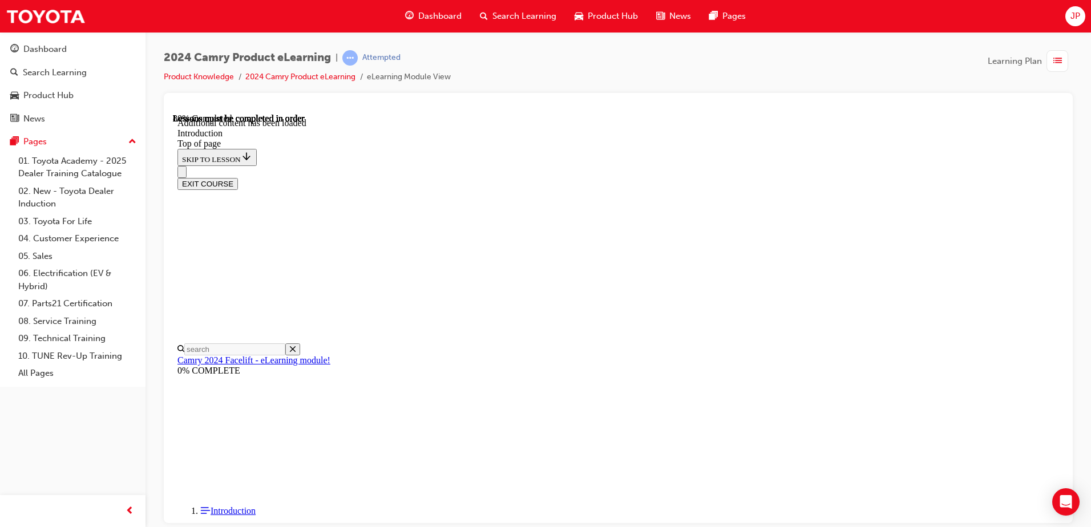
scroll to position [1408, 0]
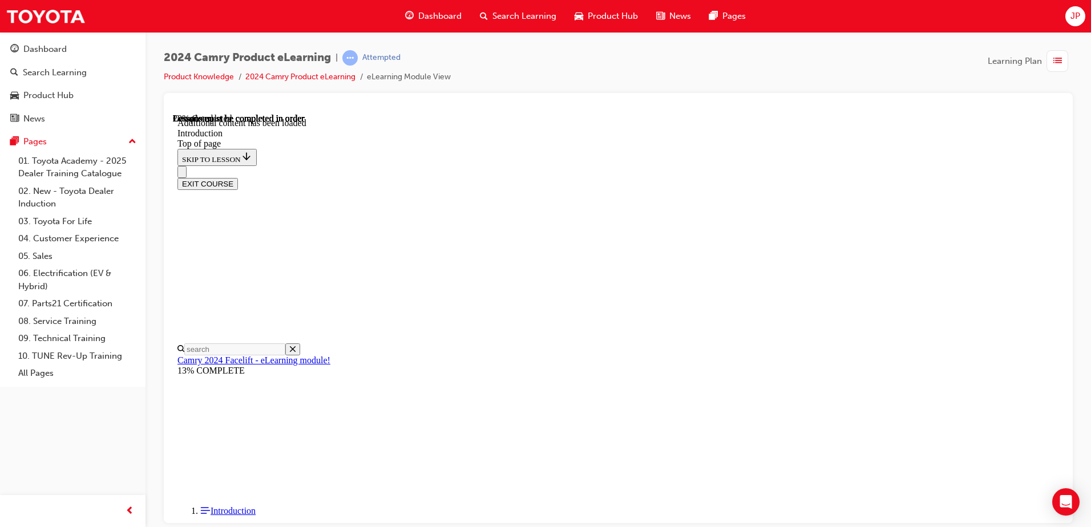
scroll to position [421, 0]
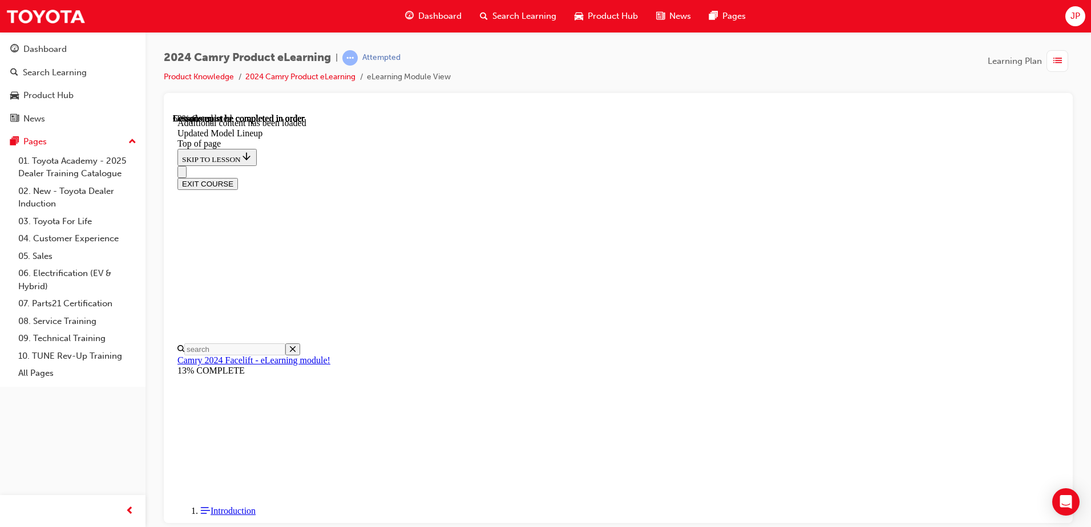
drag, startPoint x: 1016, startPoint y: 230, endPoint x: 1008, endPoint y: 230, distance: 8.0
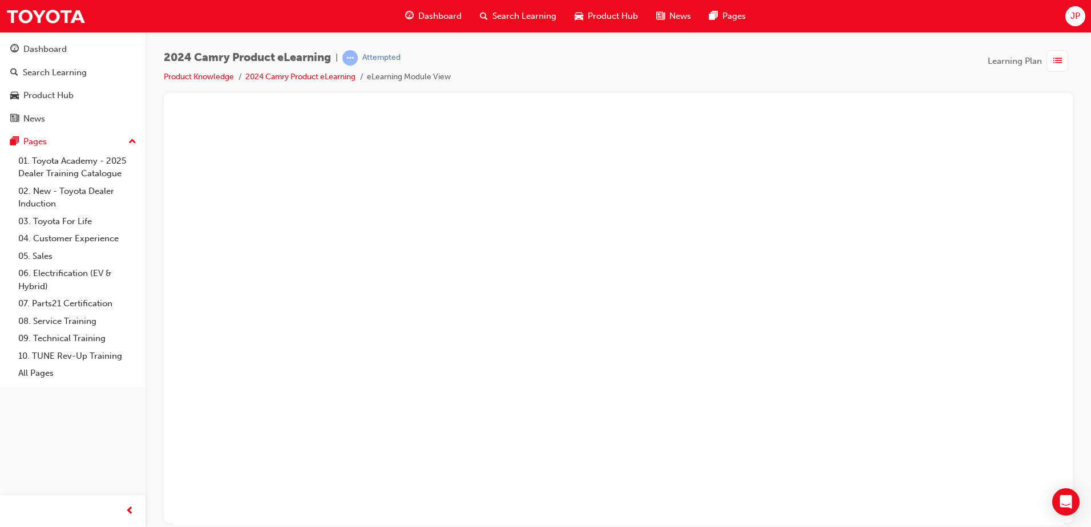
click at [667, 293] on button "Unzoom image" at bounding box center [618, 319] width 890 height 412
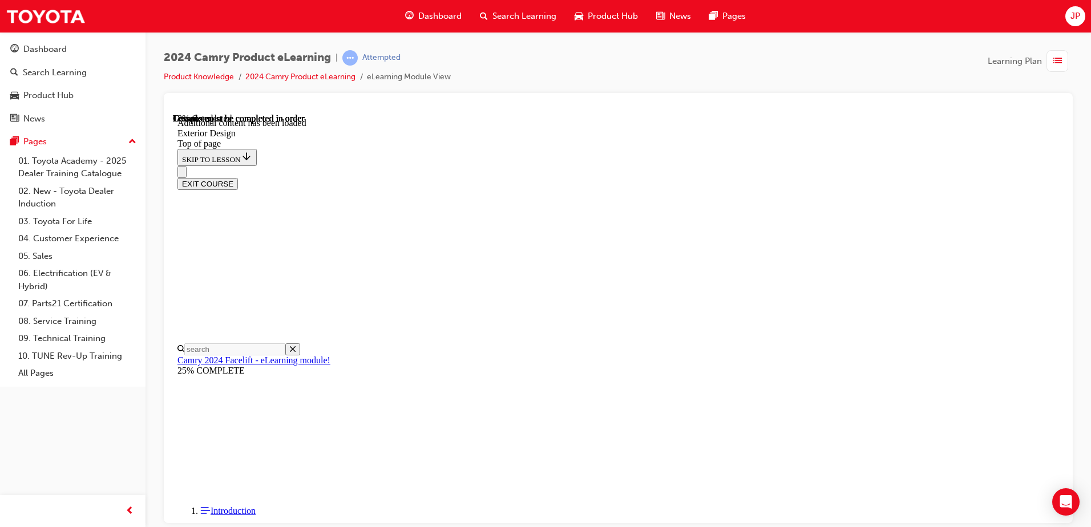
scroll to position [234, 0]
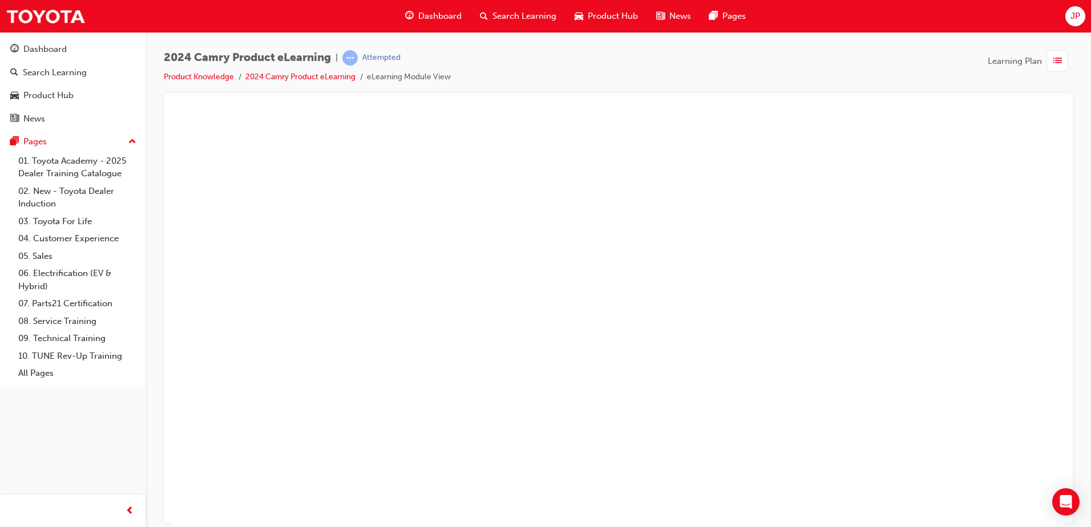
click at [729, 297] on button "Unzoom image" at bounding box center [618, 319] width 890 height 412
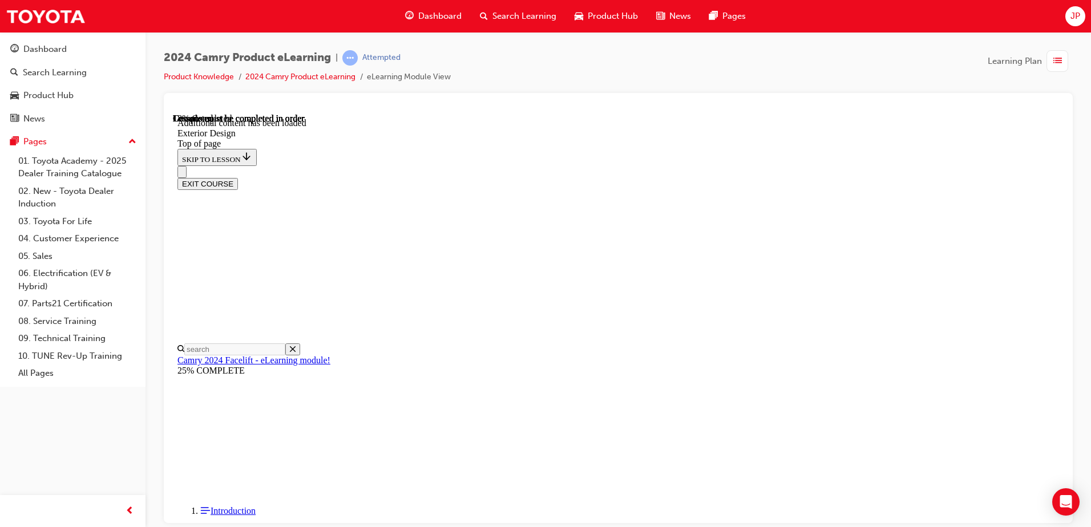
scroll to position [0, 0]
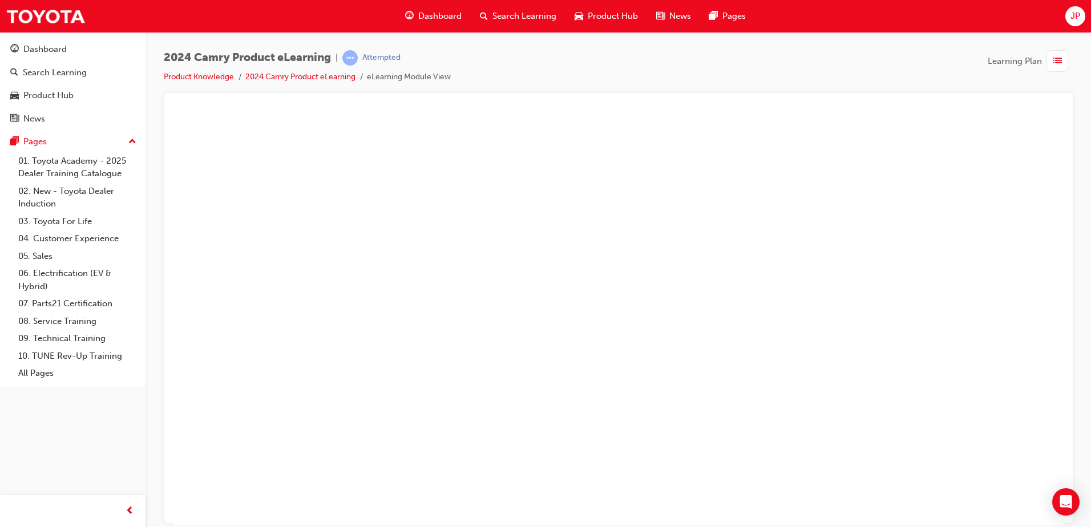
click at [670, 244] on button "Unzoom image" at bounding box center [618, 319] width 890 height 412
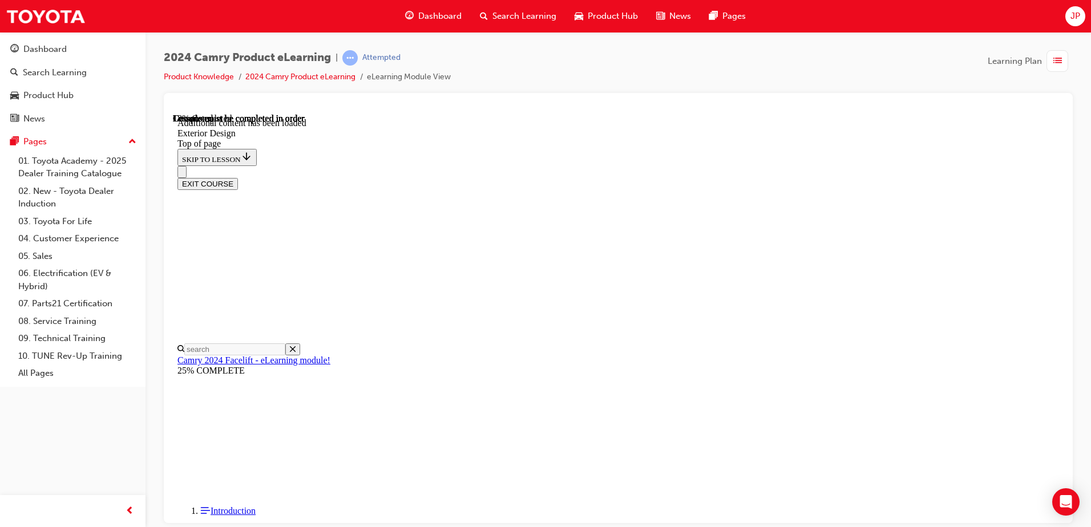
scroll to position [346, 0]
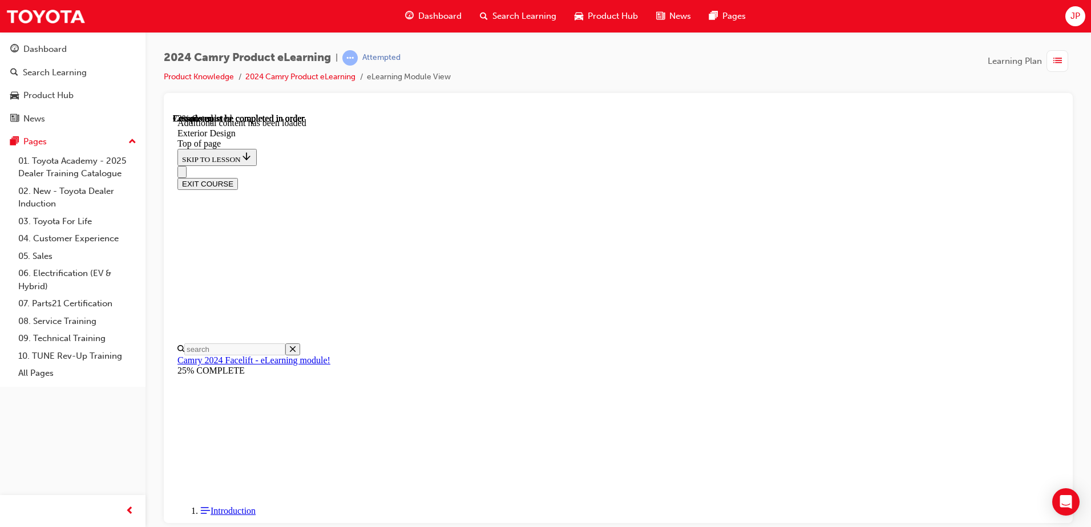
scroll to position [1835, 0]
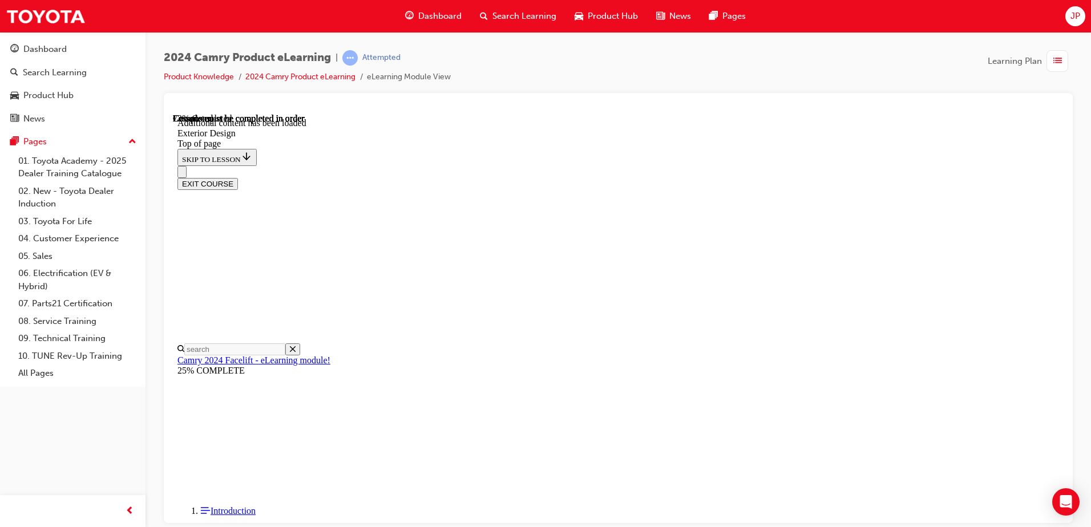
scroll to position [293, 0]
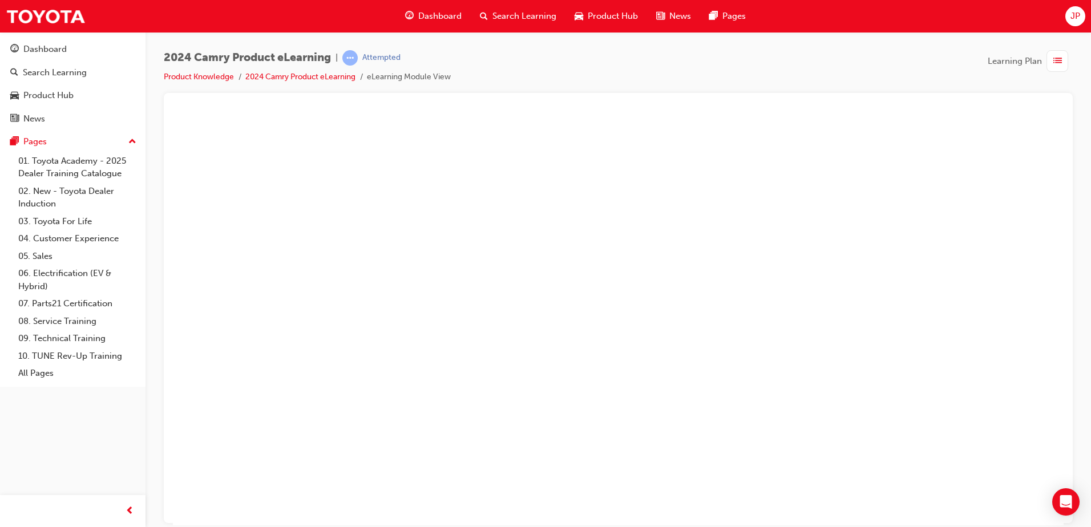
click at [727, 310] on button "Unzoom image" at bounding box center [618, 319] width 890 height 412
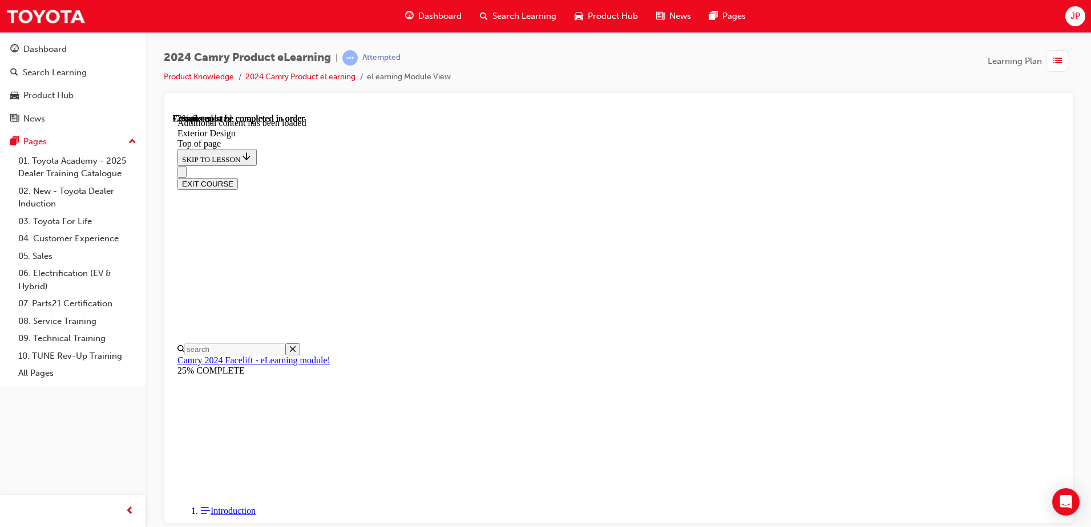
scroll to position [1852, 0]
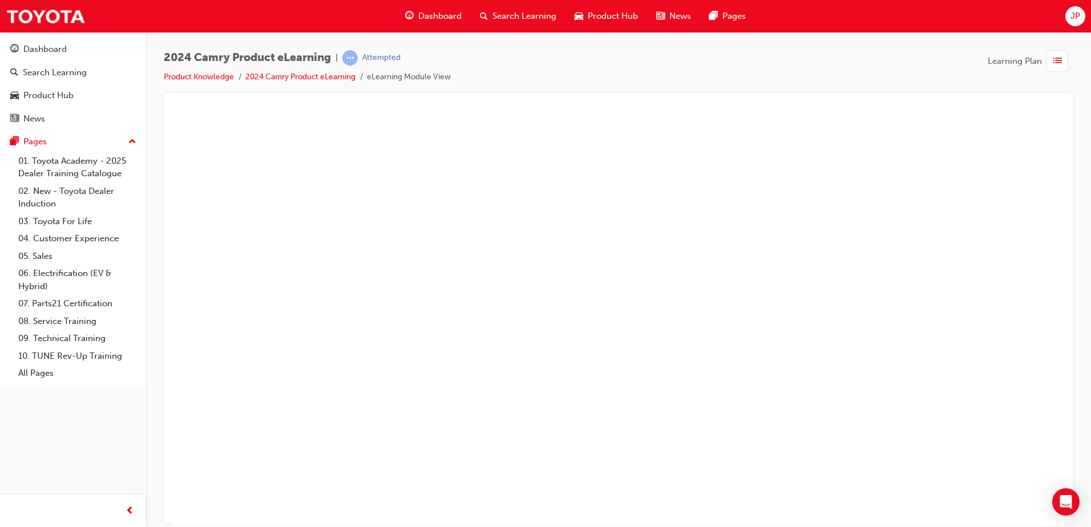
click at [501, 265] on button "Unzoom image" at bounding box center [618, 319] width 890 height 412
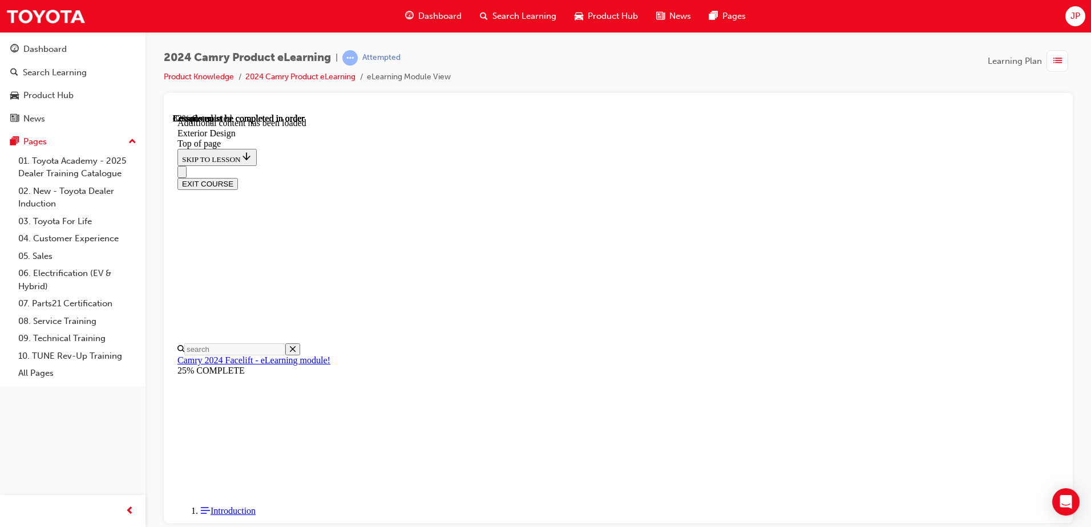
scroll to position [183, 0]
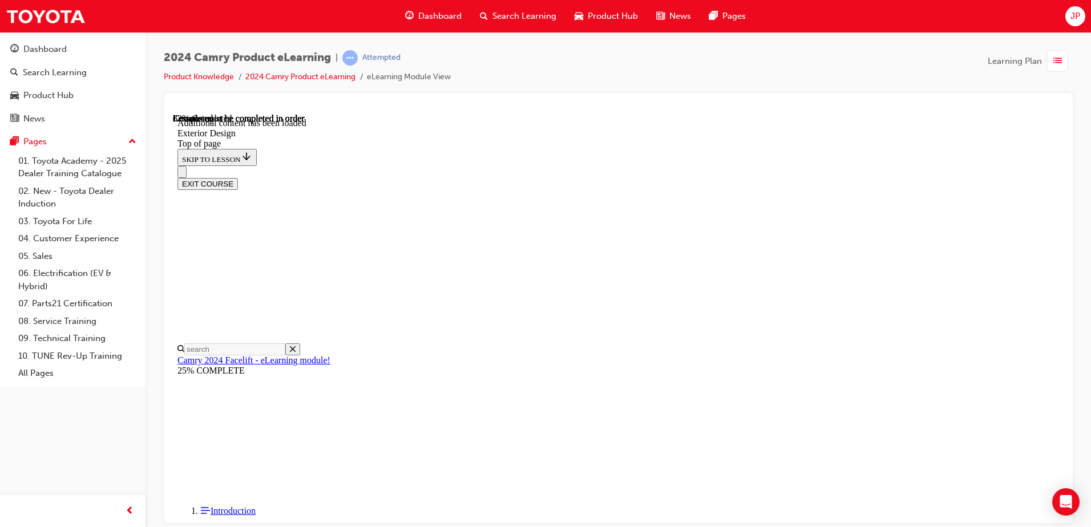
drag, startPoint x: 1021, startPoint y: 226, endPoint x: 906, endPoint y: 287, distance: 129.9
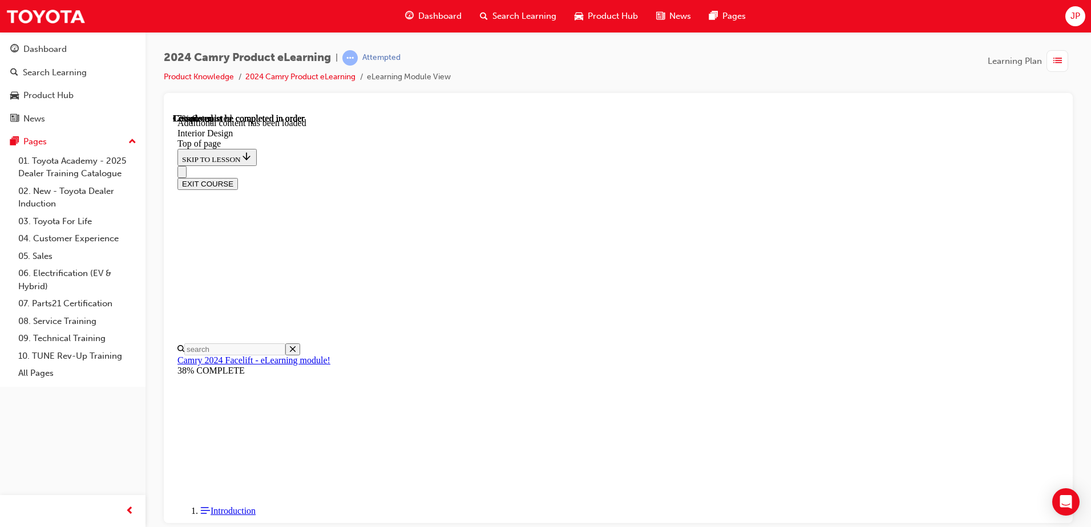
scroll to position [264, 0]
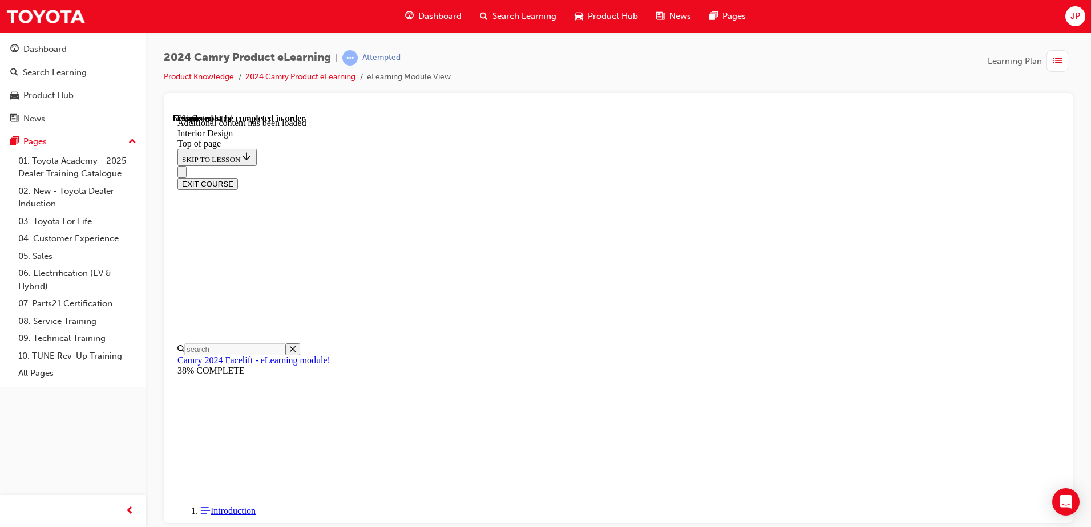
scroll to position [428, 0]
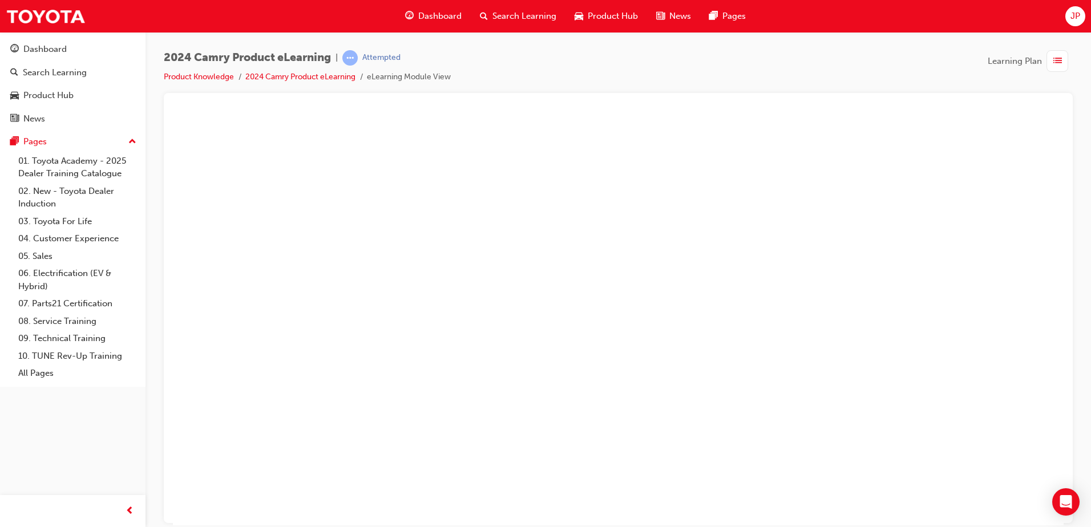
click at [565, 354] on button "Unzoom image" at bounding box center [618, 319] width 890 height 412
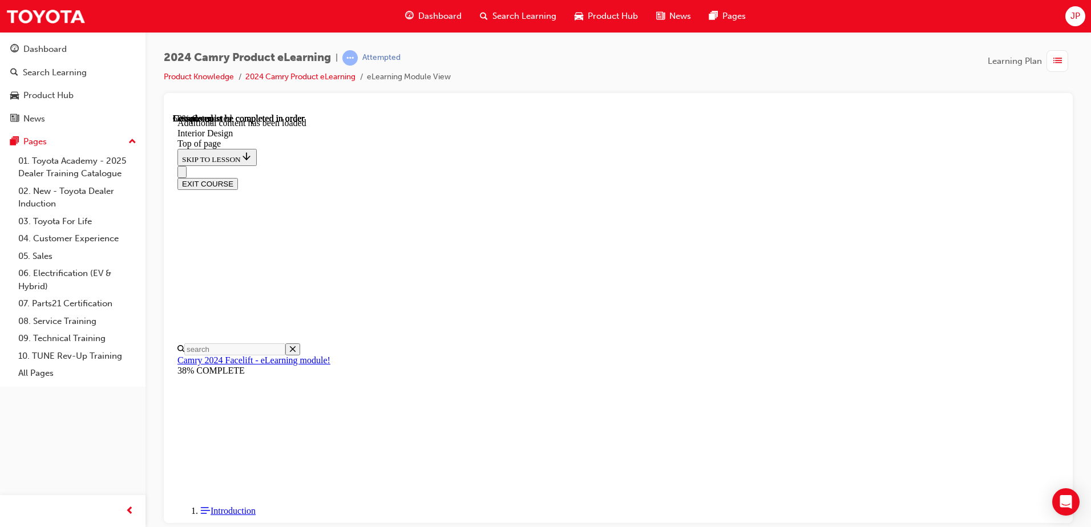
scroll to position [329, 0]
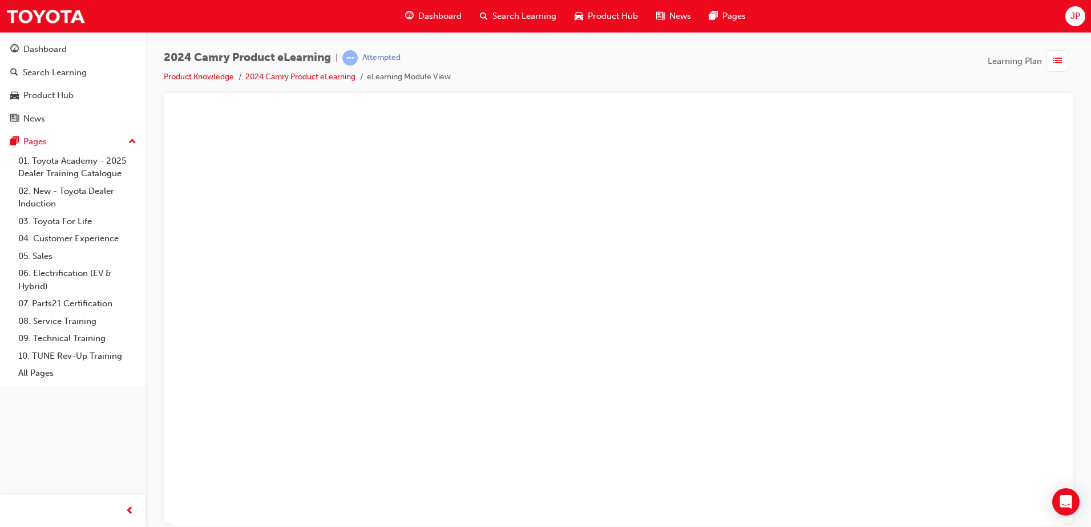
drag, startPoint x: 636, startPoint y: 270, endPoint x: 638, endPoint y: 248, distance: 22.9
click at [637, 263] on button "Unzoom image" at bounding box center [618, 319] width 890 height 412
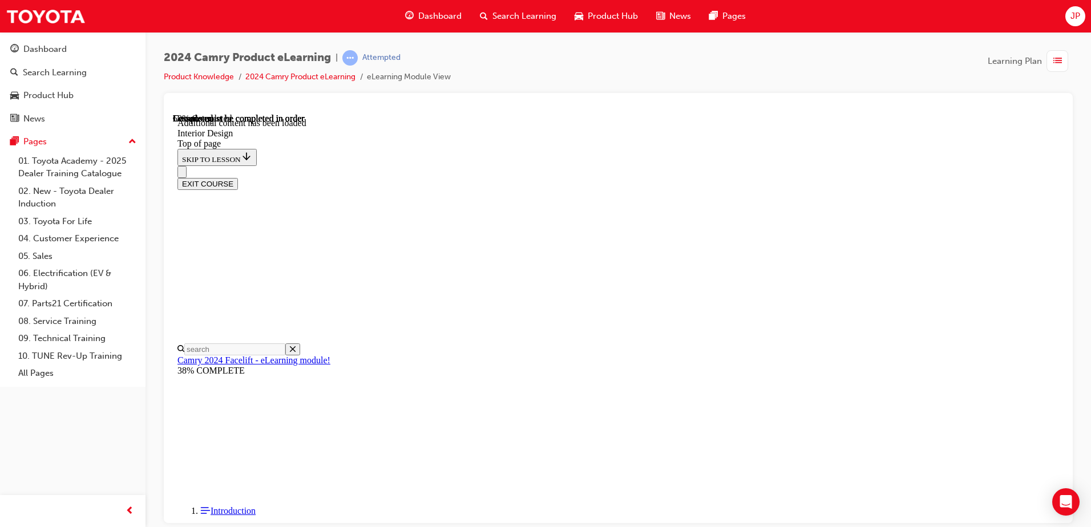
scroll to position [232, 0]
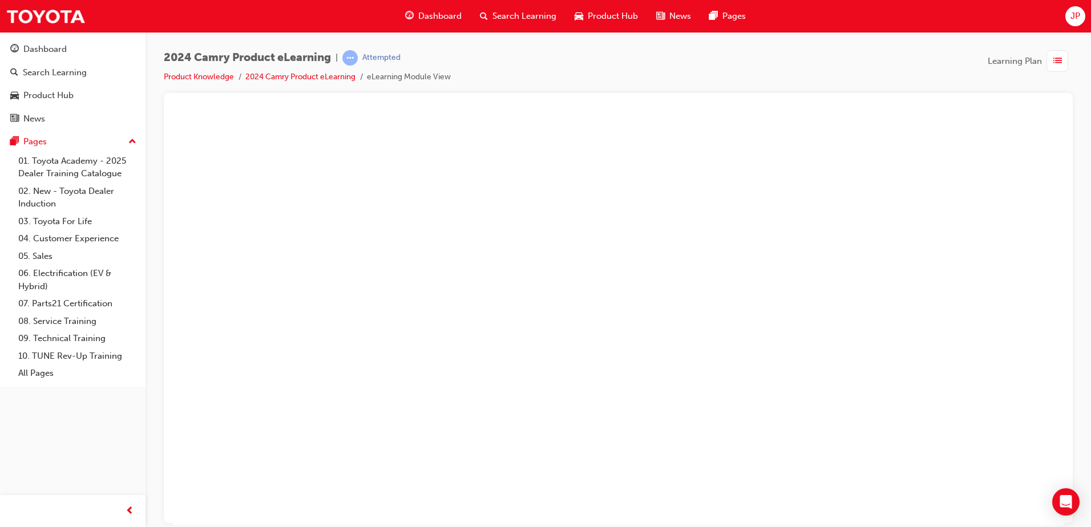
click at [646, 313] on button "Unzoom image" at bounding box center [618, 319] width 890 height 412
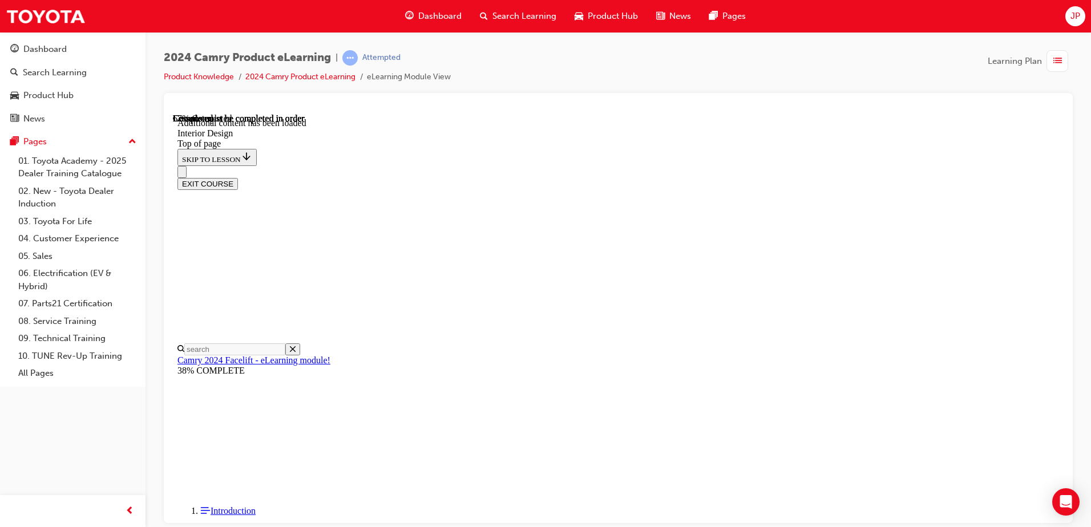
scroll to position [960, 0]
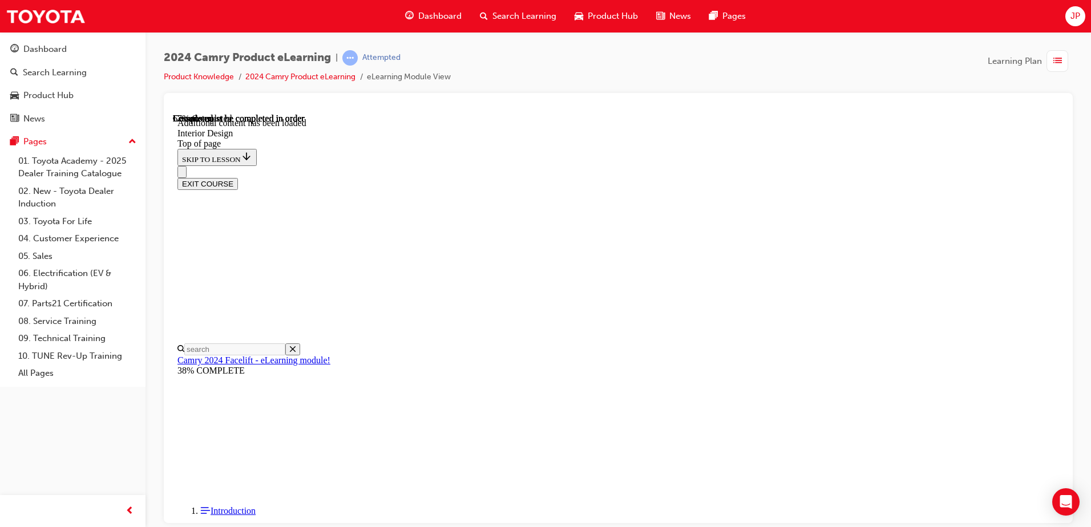
scroll to position [311, 0]
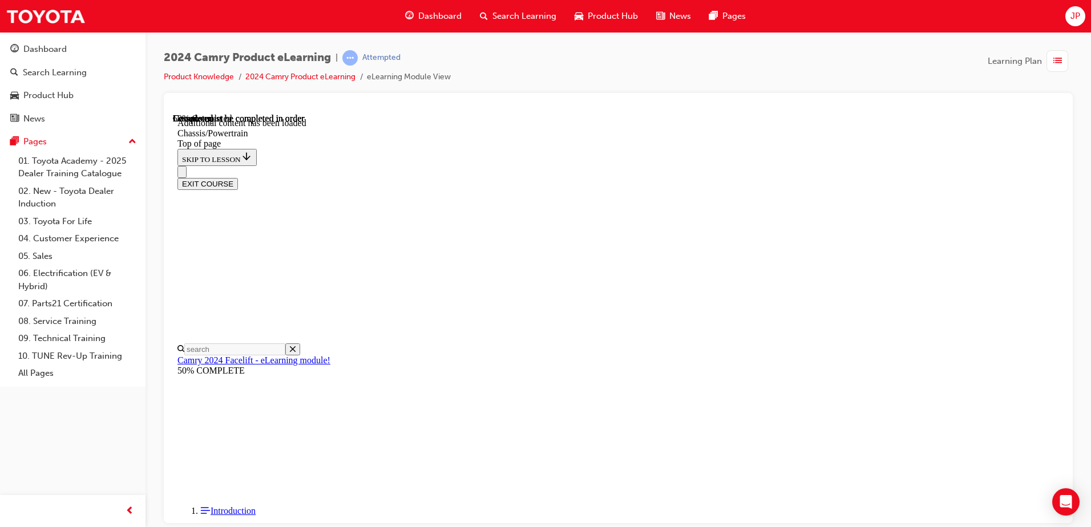
scroll to position [15, 0]
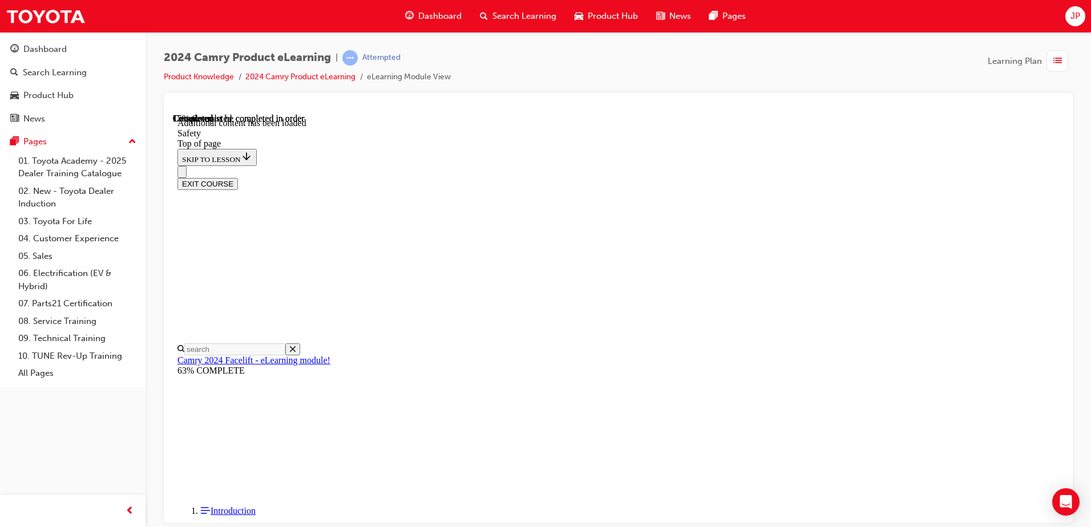
scroll to position [207, 0]
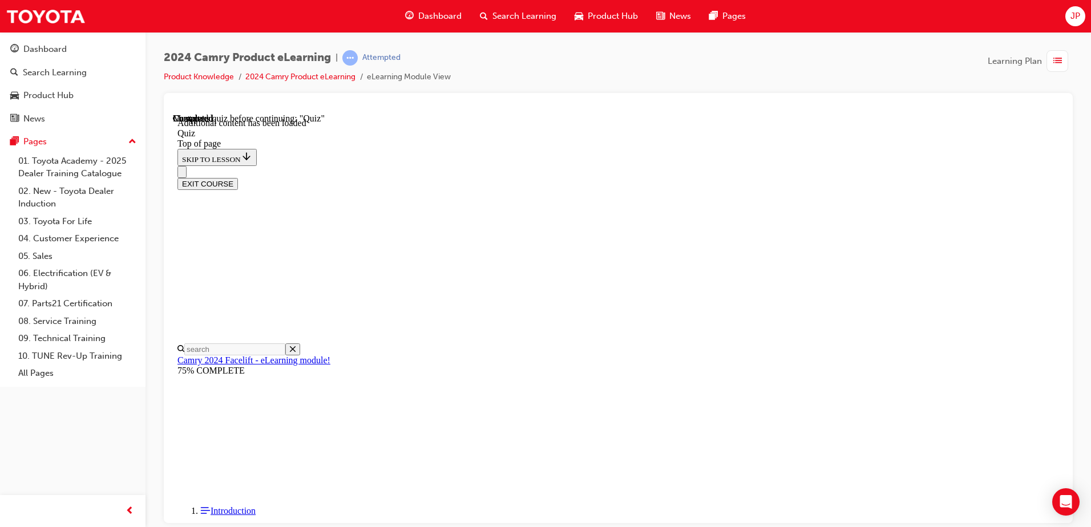
scroll to position [36, 0]
